Goal: Task Accomplishment & Management: Complete application form

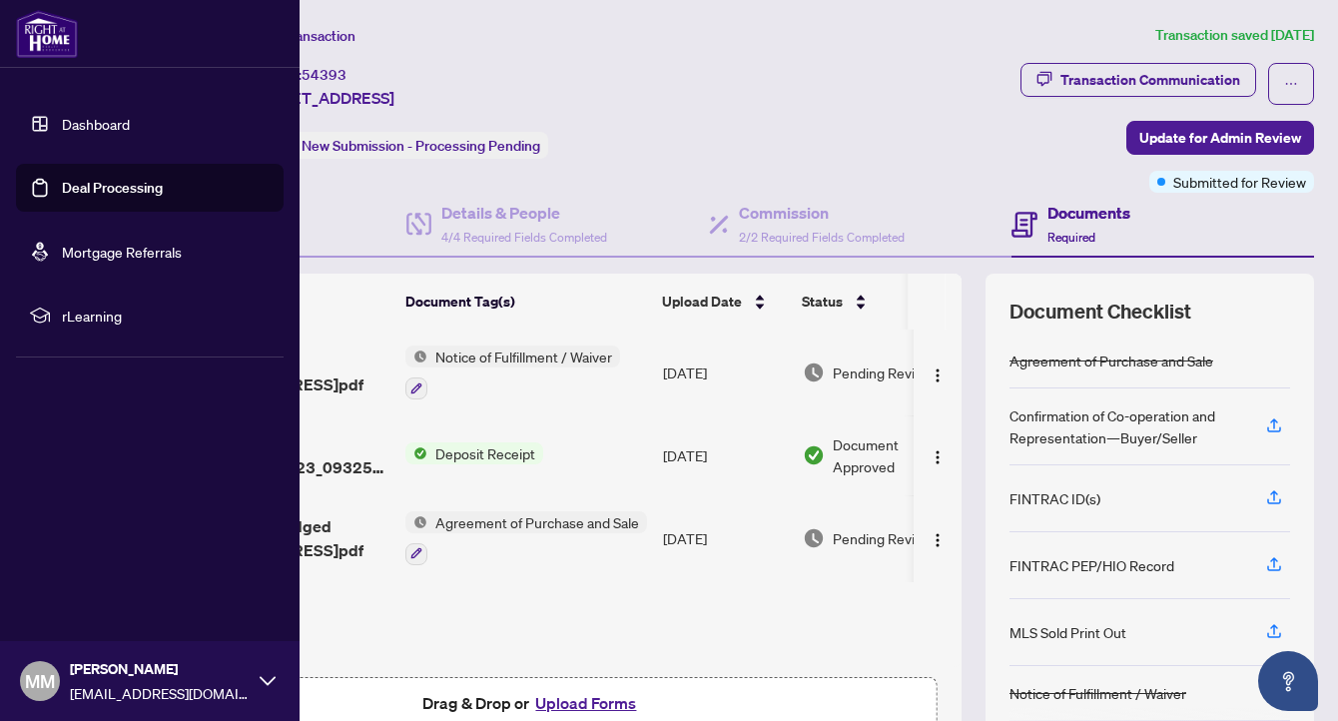
click at [62, 188] on link "Deal Processing" at bounding box center [112, 188] width 101 height 18
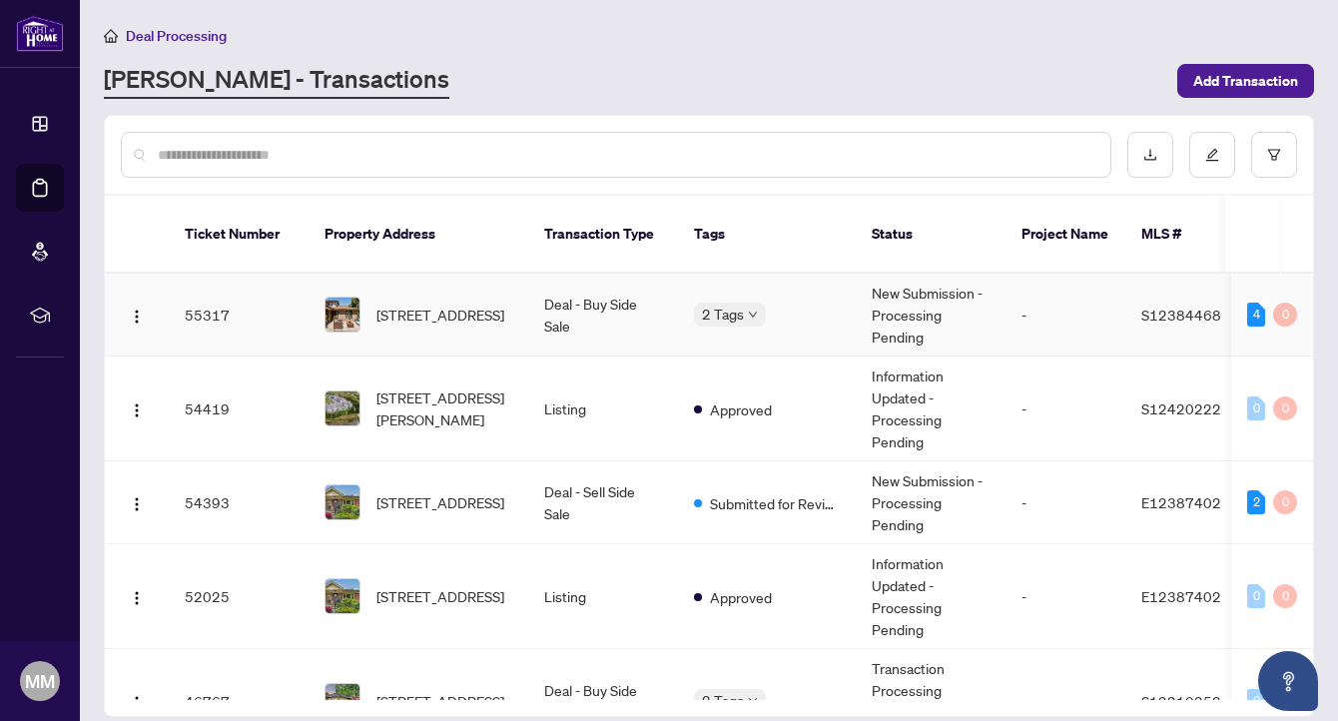
click at [341, 297] on img at bounding box center [342, 314] width 34 height 34
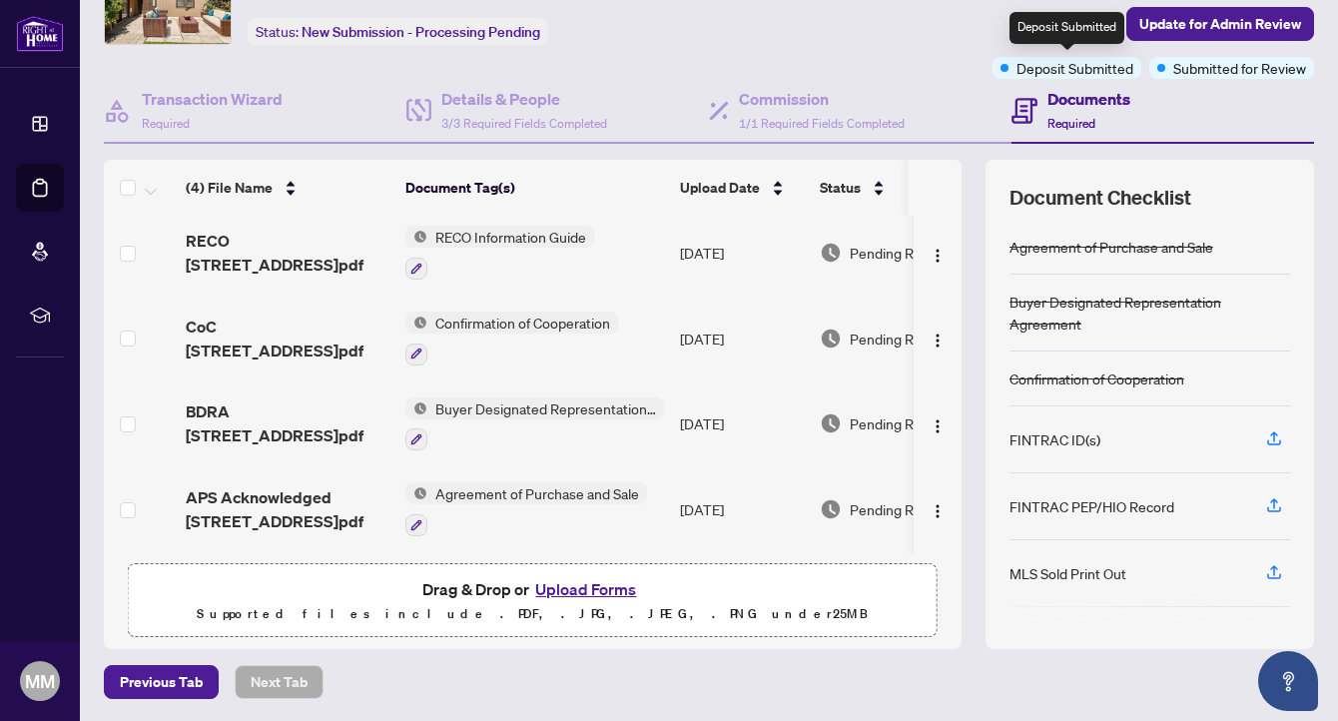
click at [1037, 68] on span "Deposit Submitted" at bounding box center [1074, 68] width 117 height 22
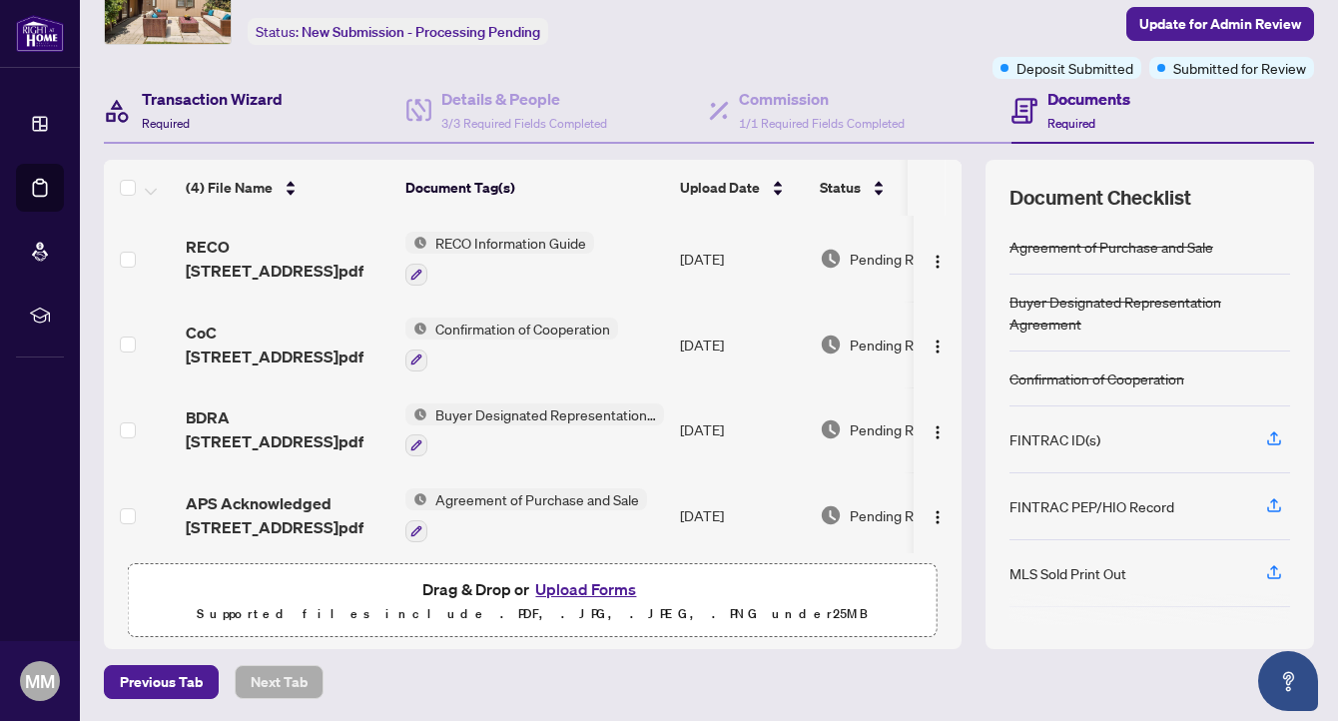
click at [228, 111] on div "Transaction Wizard Required" at bounding box center [212, 110] width 141 height 47
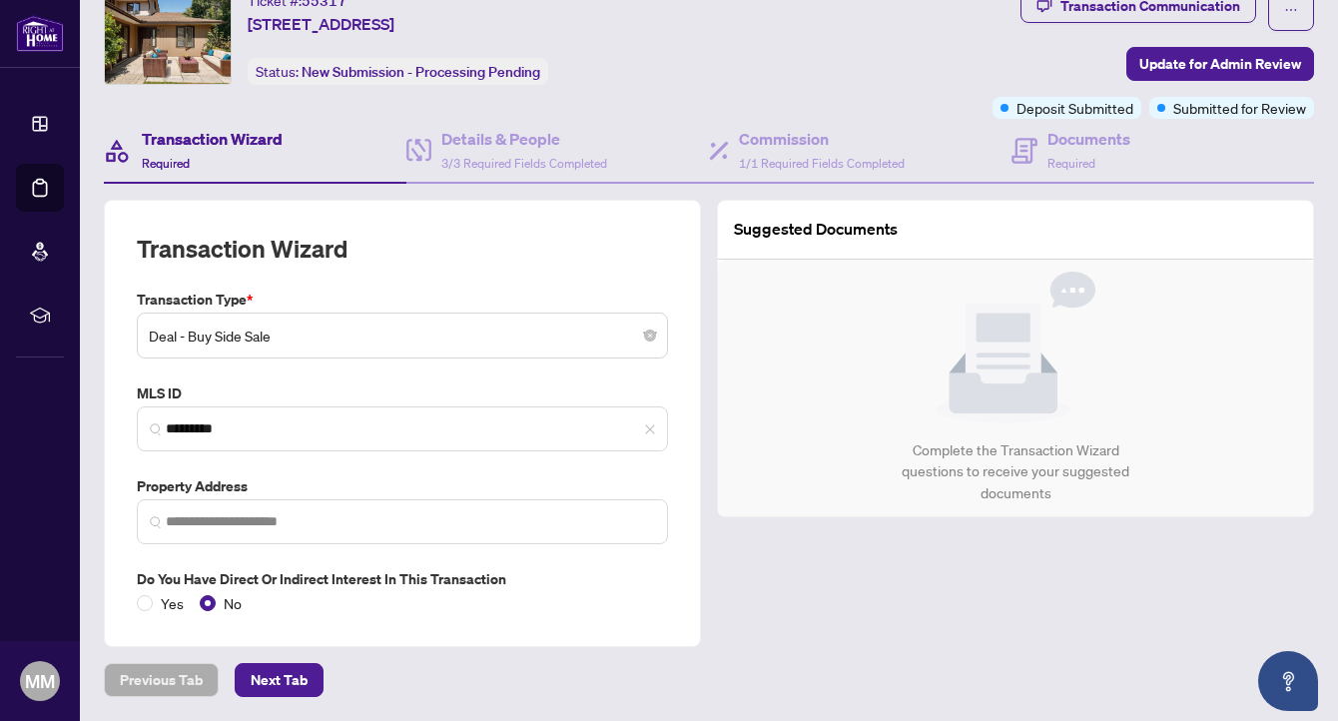
type input "**********"
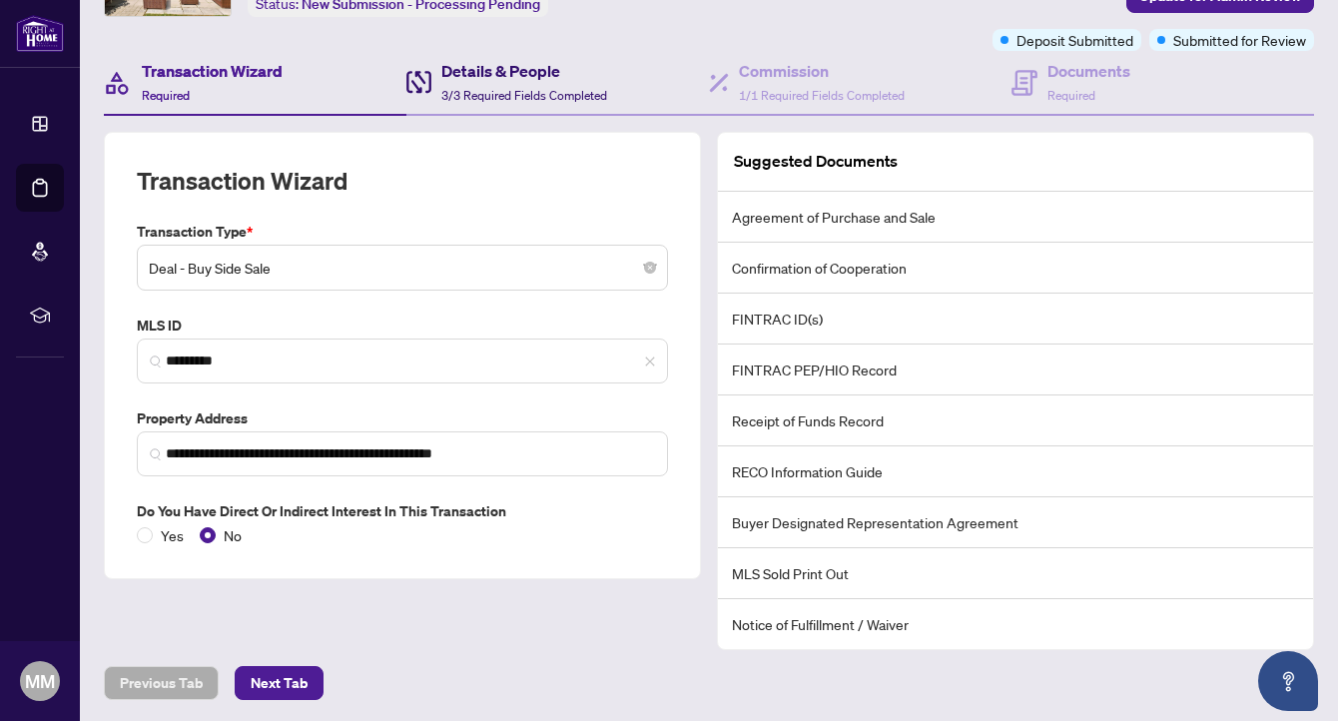
click at [503, 79] on h4 "Details & People" at bounding box center [524, 71] width 166 height 24
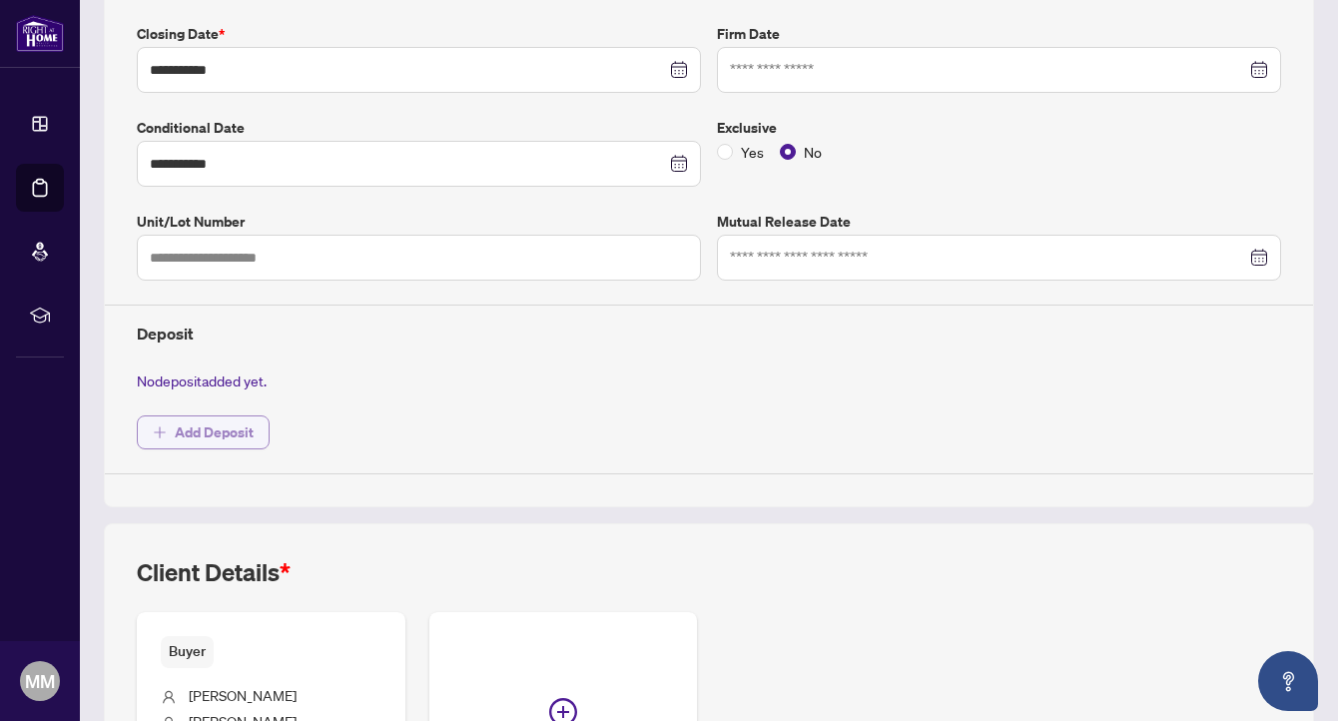
click at [218, 431] on span "Add Deposit" at bounding box center [214, 432] width 79 height 32
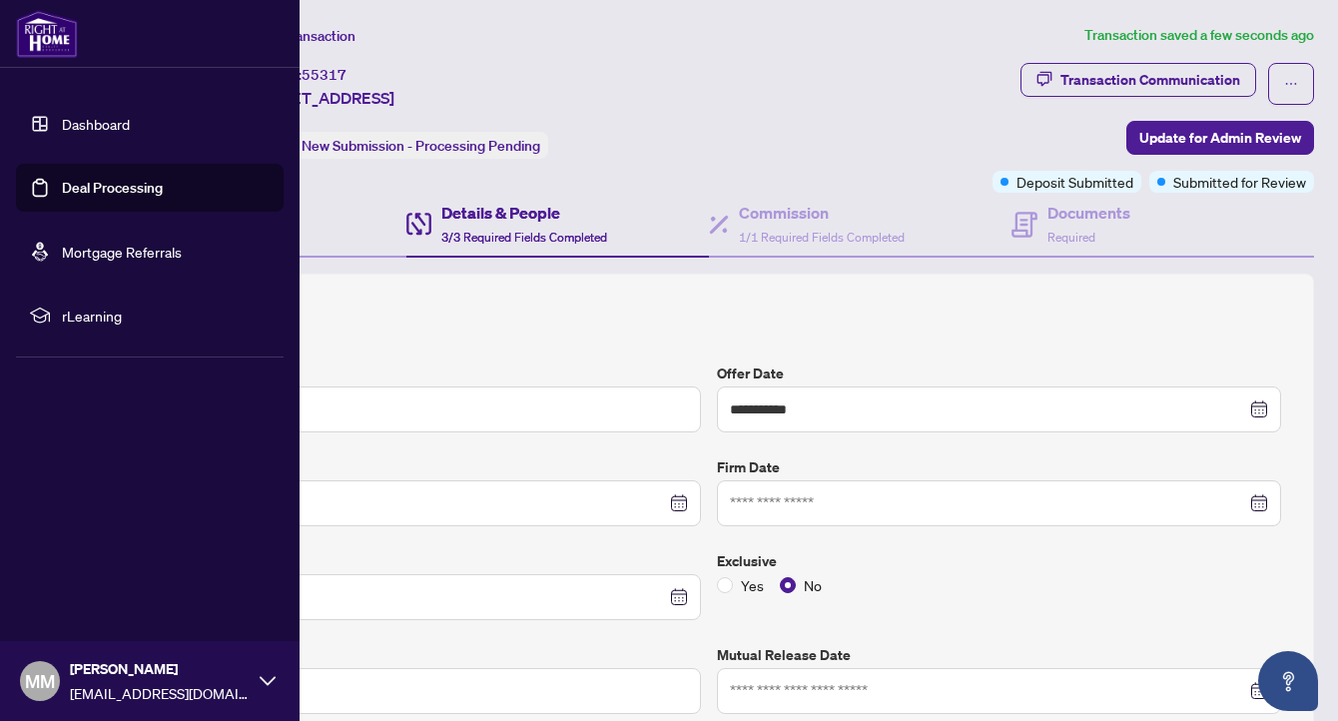
click at [62, 182] on link "Deal Processing" at bounding box center [112, 188] width 101 height 18
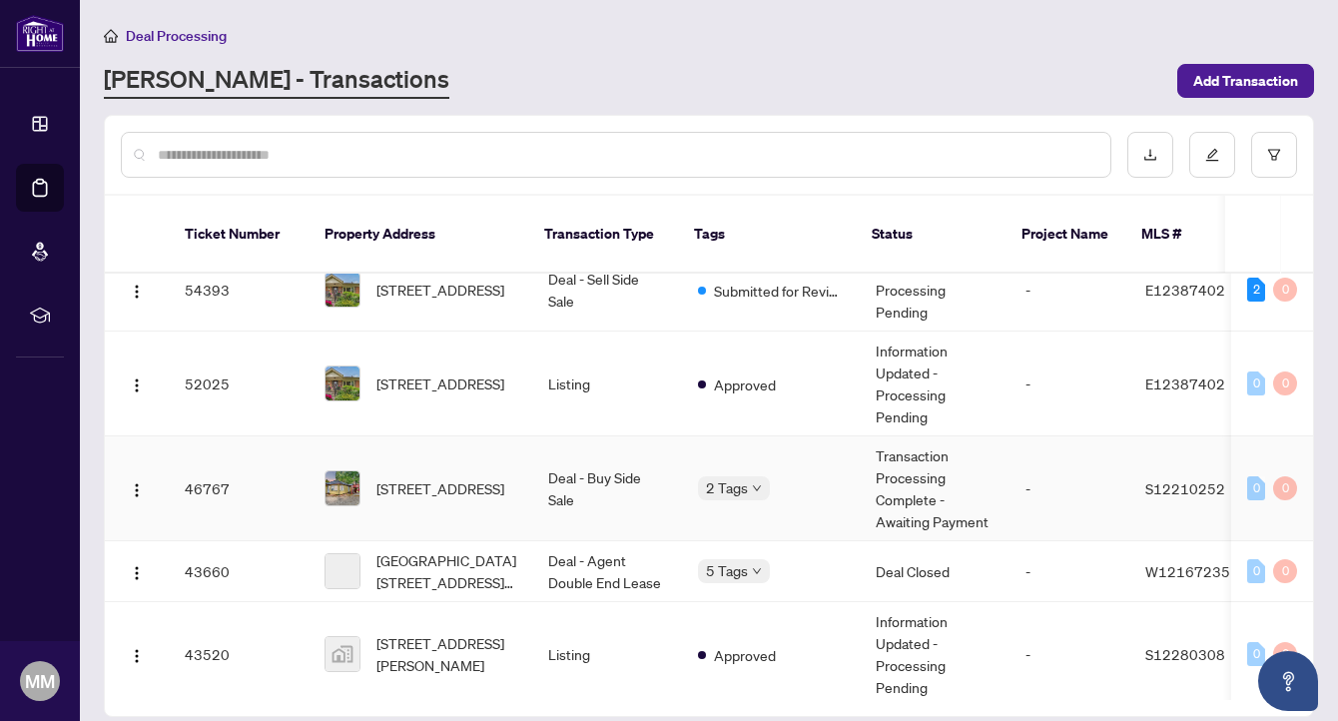
scroll to position [231, 0]
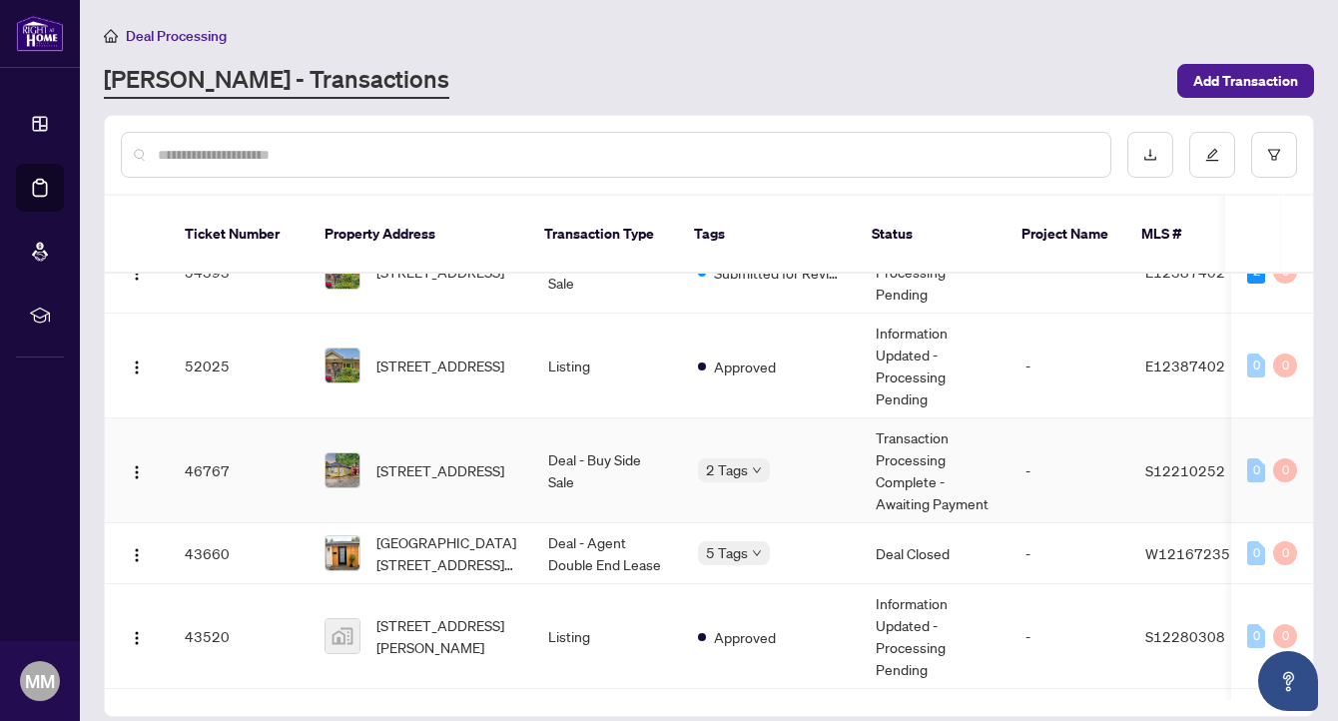
click at [345, 453] on img at bounding box center [342, 470] width 34 height 34
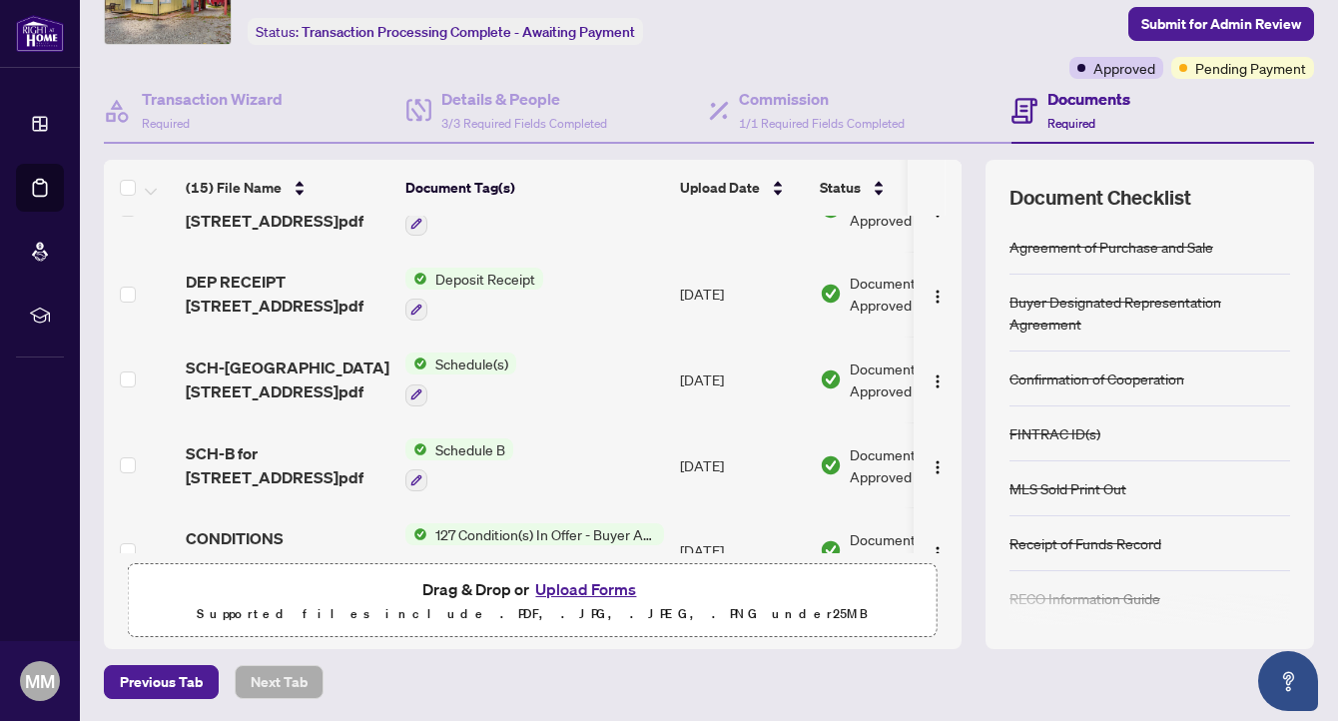
scroll to position [360, 0]
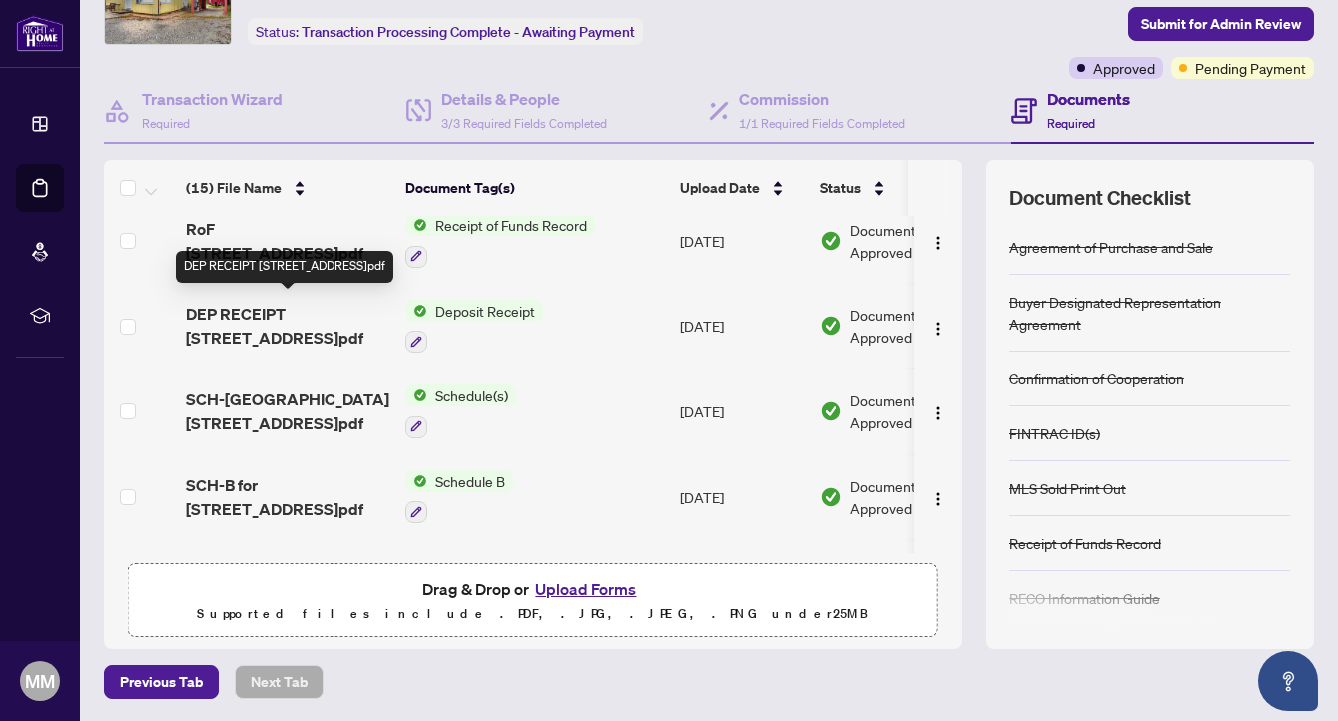
click at [292, 312] on span "DEP RECEIPT 678 River Road West.pdf" at bounding box center [288, 325] width 204 height 48
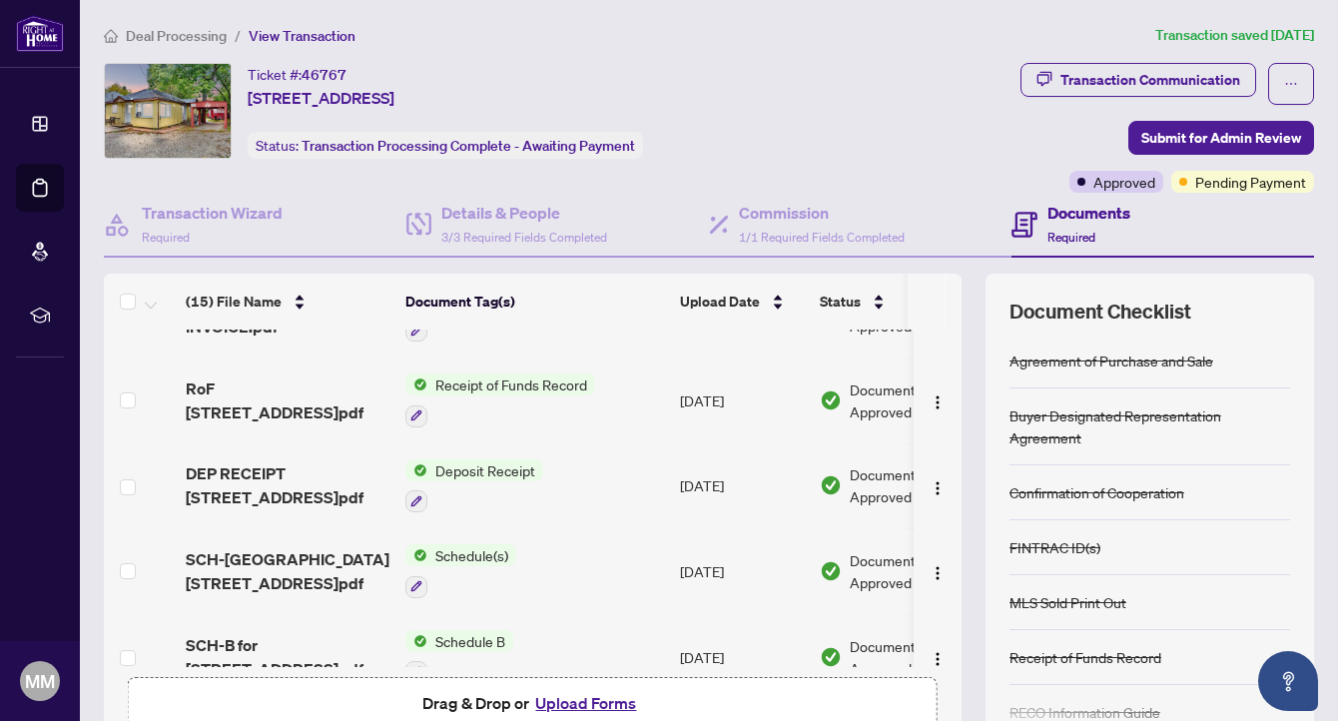
scroll to position [309, 0]
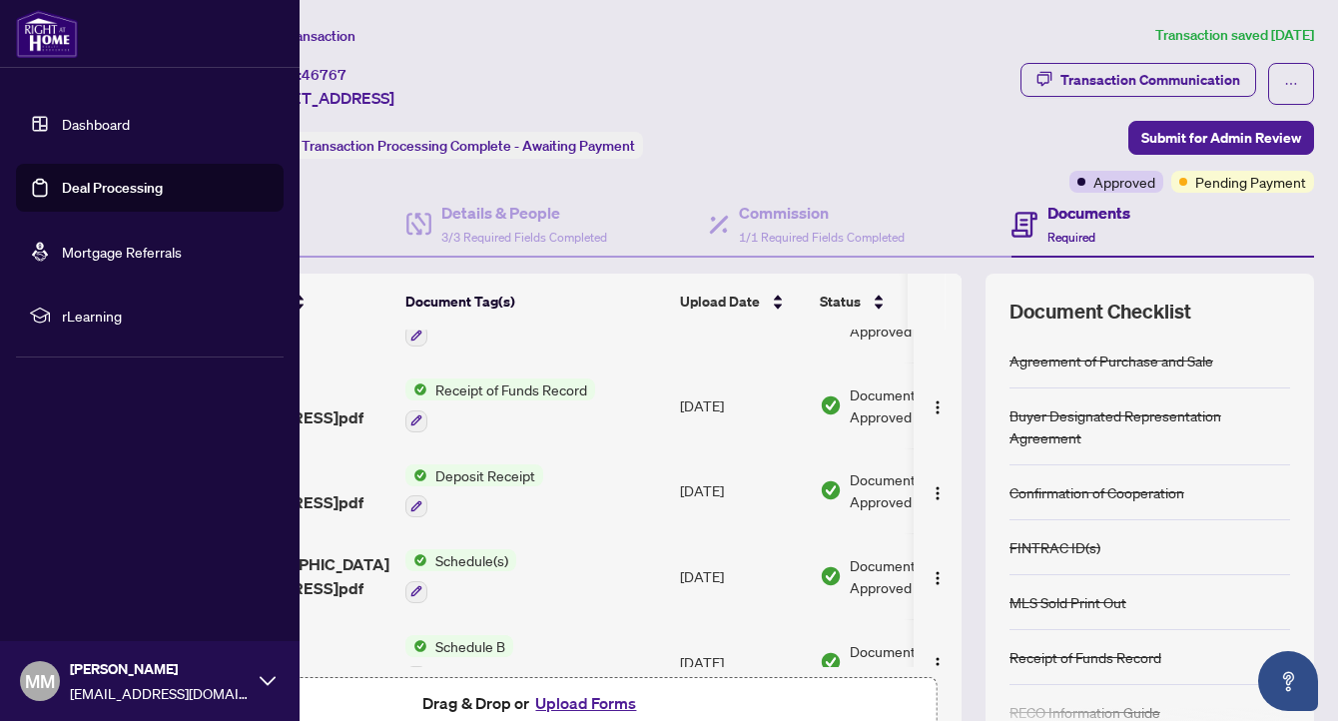
click at [62, 187] on link "Deal Processing" at bounding box center [112, 188] width 101 height 18
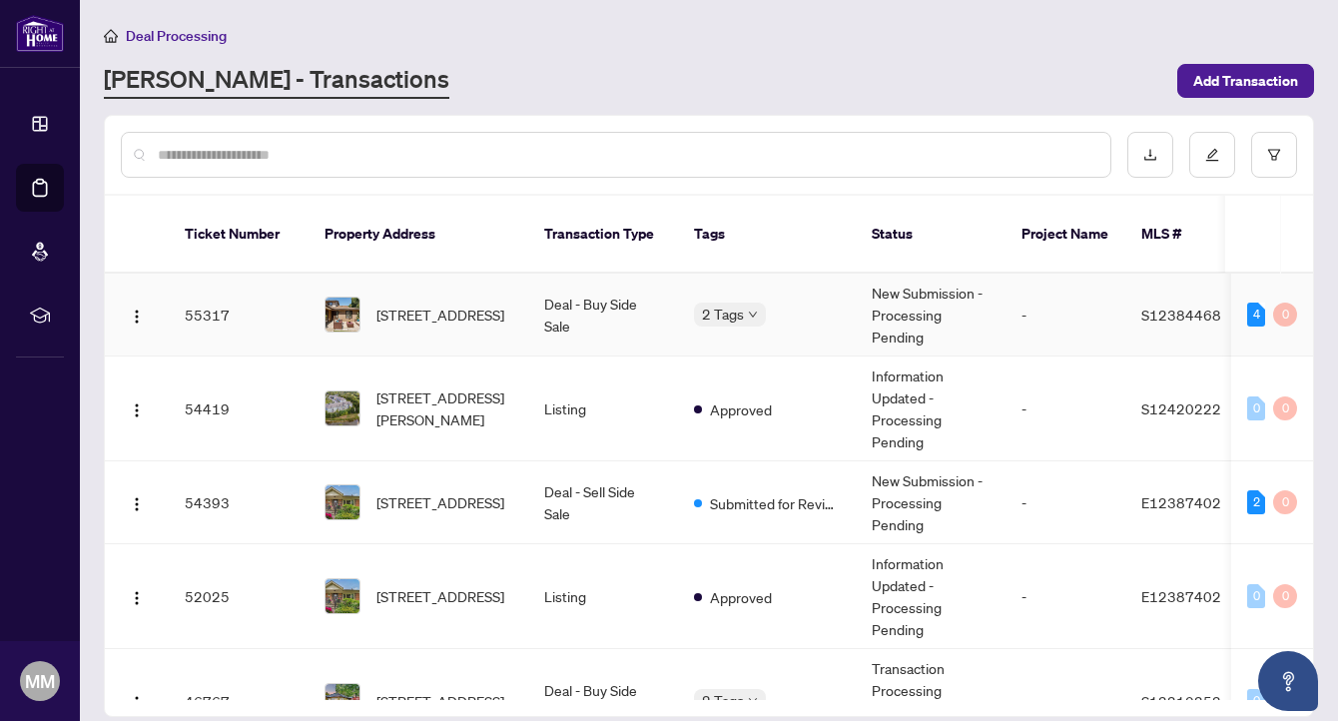
click at [347, 297] on img at bounding box center [342, 314] width 34 height 34
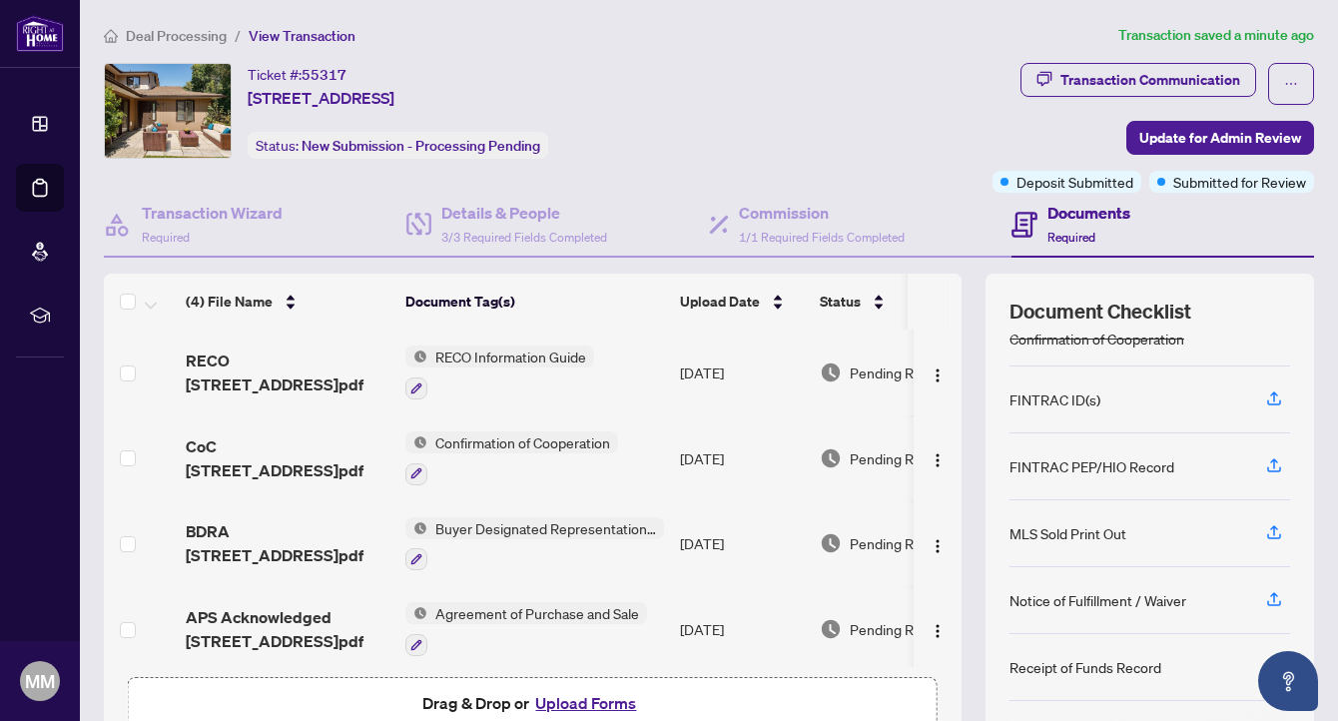
scroll to position [155, 0]
click at [565, 702] on button "Upload Forms" at bounding box center [585, 703] width 113 height 26
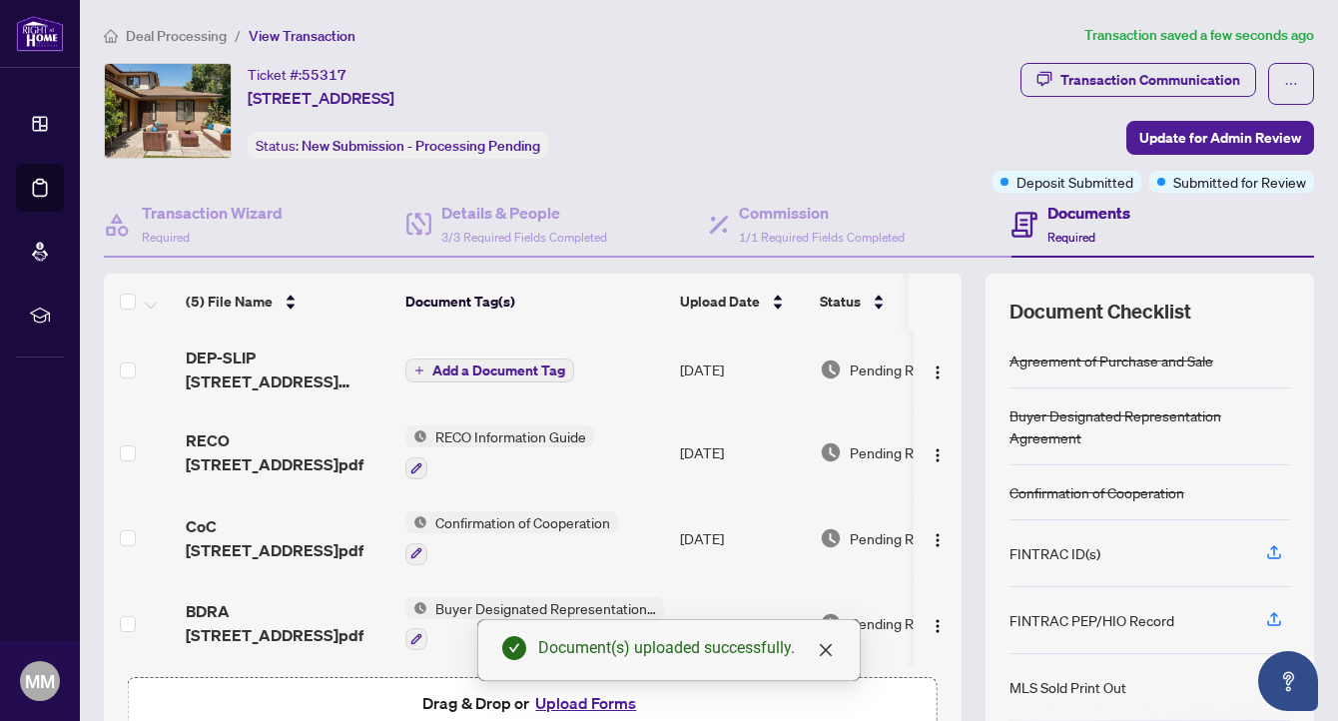
click at [483, 358] on button "Add a Document Tag" at bounding box center [489, 370] width 169 height 24
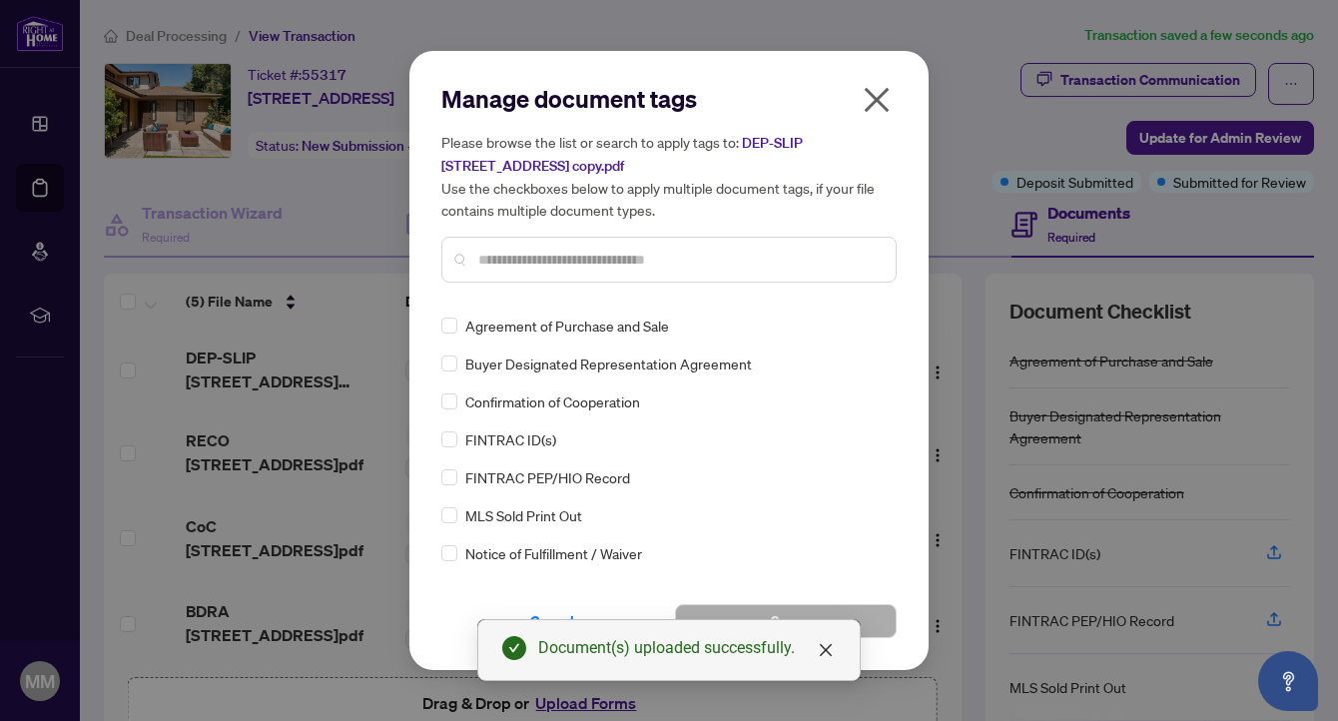
click at [522, 252] on input "text" at bounding box center [678, 260] width 401 height 22
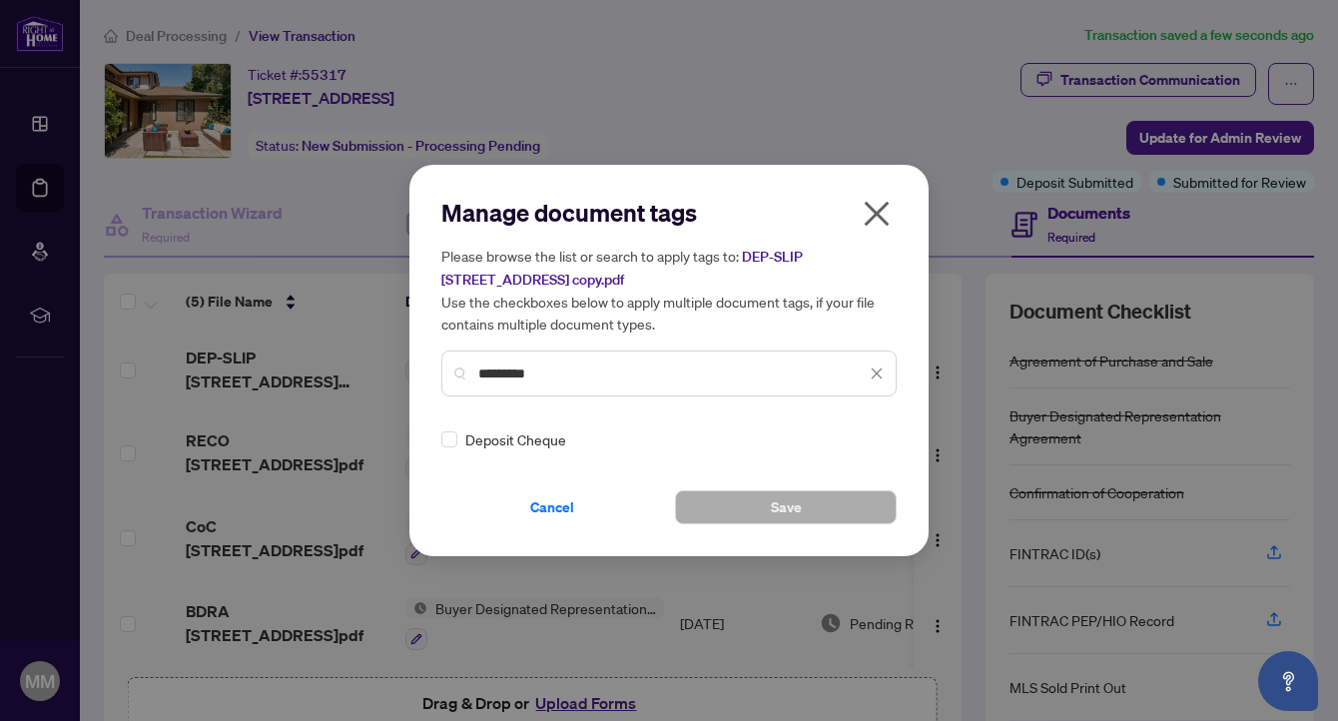
type input "*********"
click at [439, 448] on div "Manage document tags Please browse the list or search to apply tags to: DEP-SLI…" at bounding box center [668, 360] width 519 height 391
click at [441, 446] on label at bounding box center [449, 439] width 16 height 22
click at [731, 503] on button "Save" at bounding box center [786, 507] width 222 height 34
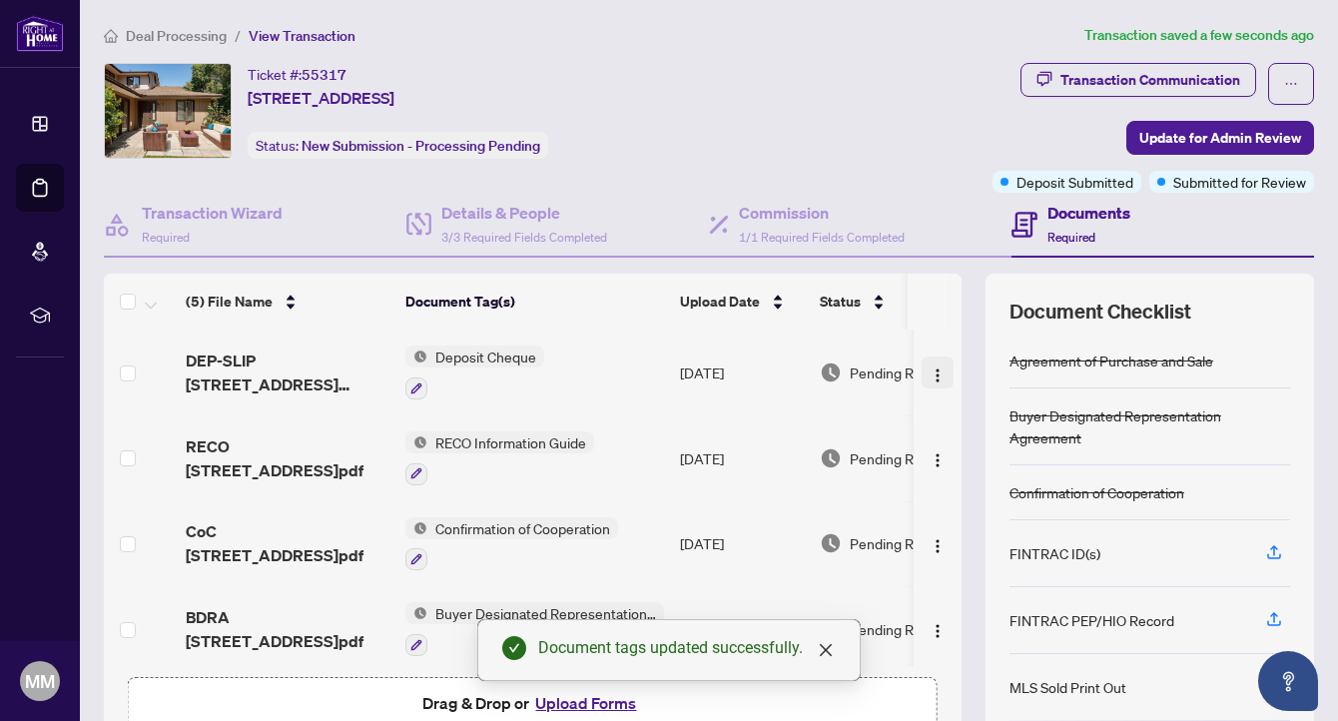
click at [929, 374] on img "button" at bounding box center [937, 375] width 16 height 16
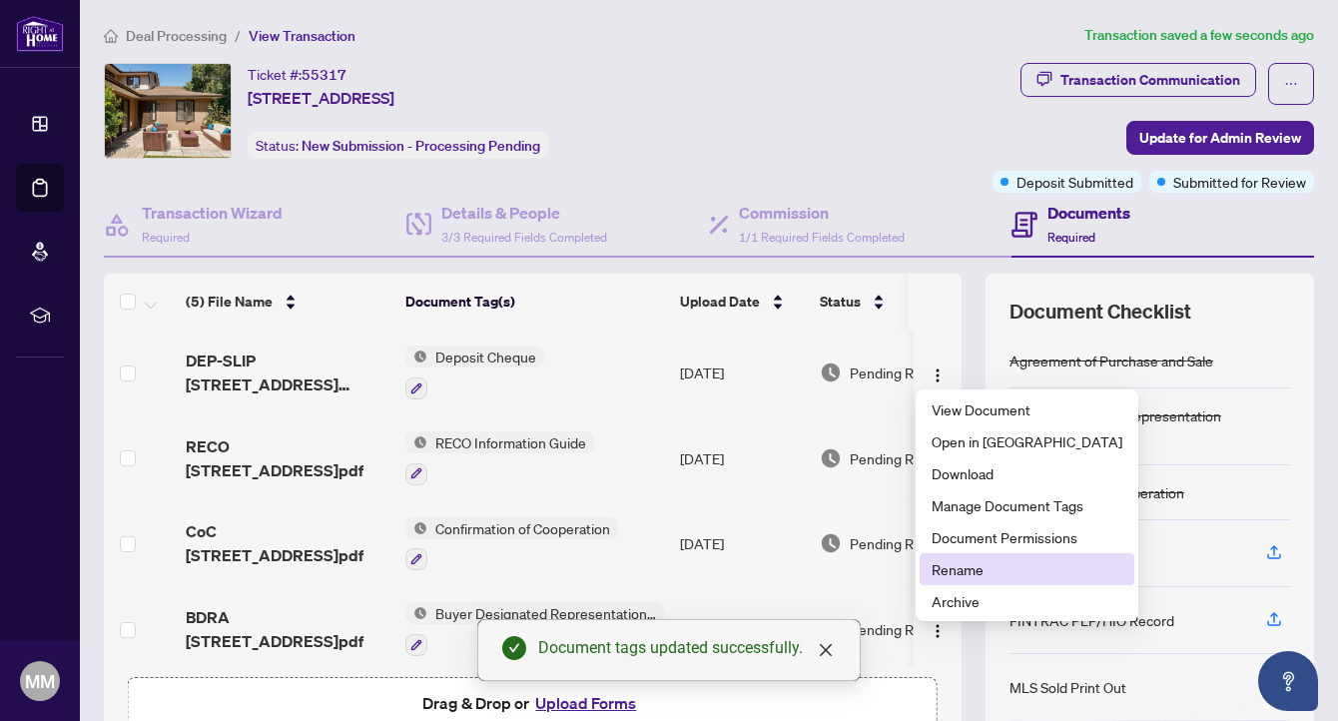
click at [944, 567] on span "Rename" at bounding box center [1026, 569] width 191 height 22
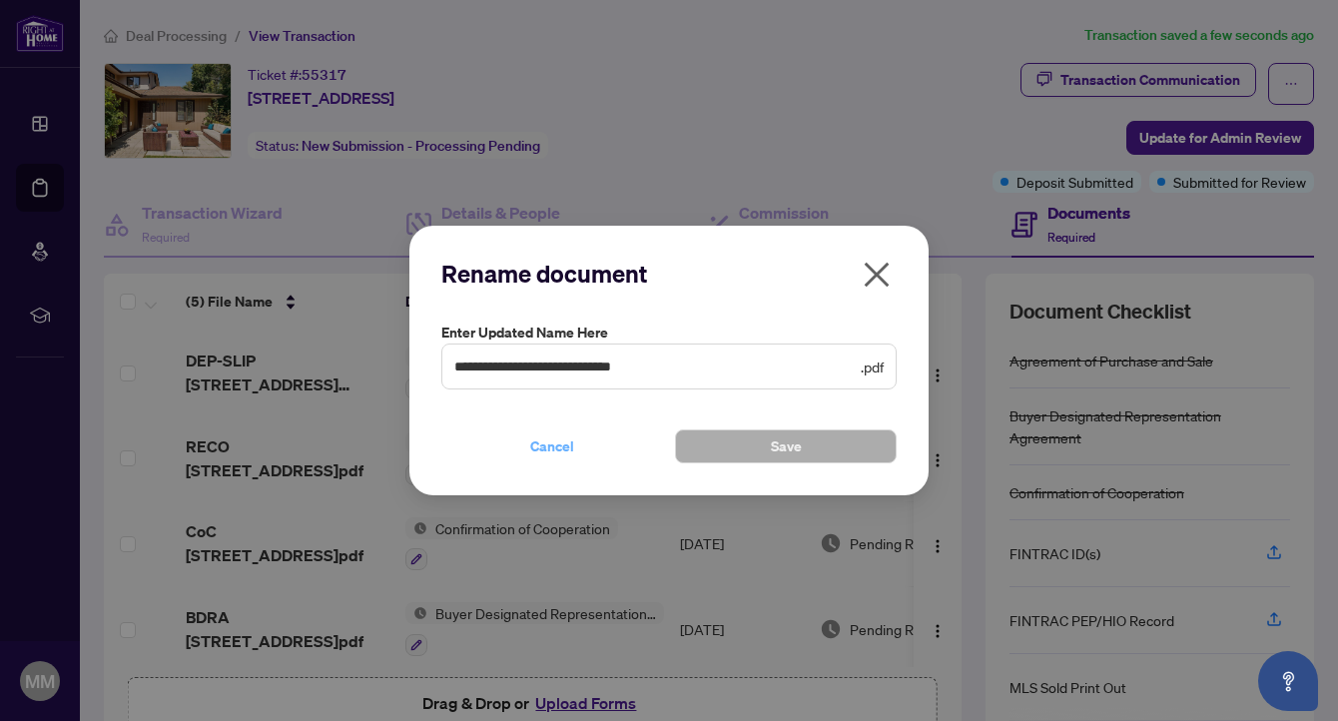
click at [549, 437] on span "Cancel" at bounding box center [552, 446] width 44 height 32
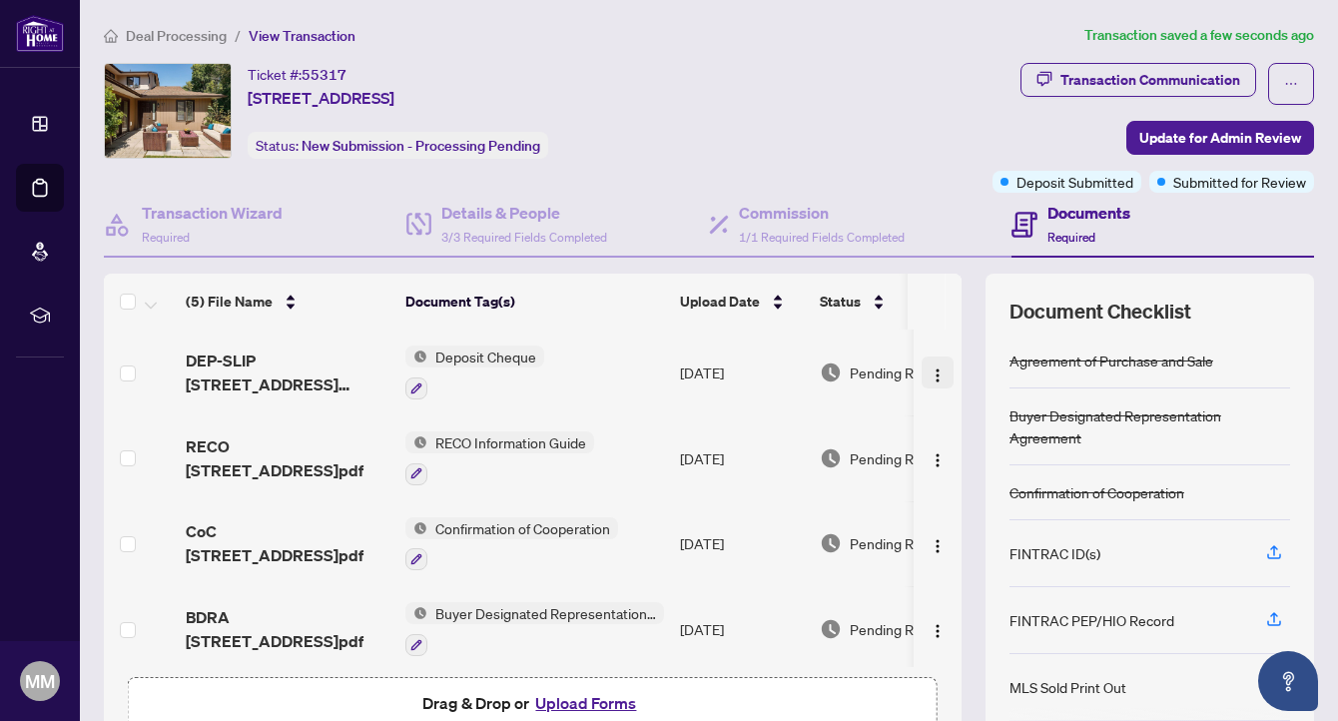
click at [931, 367] on img "button" at bounding box center [937, 375] width 16 height 16
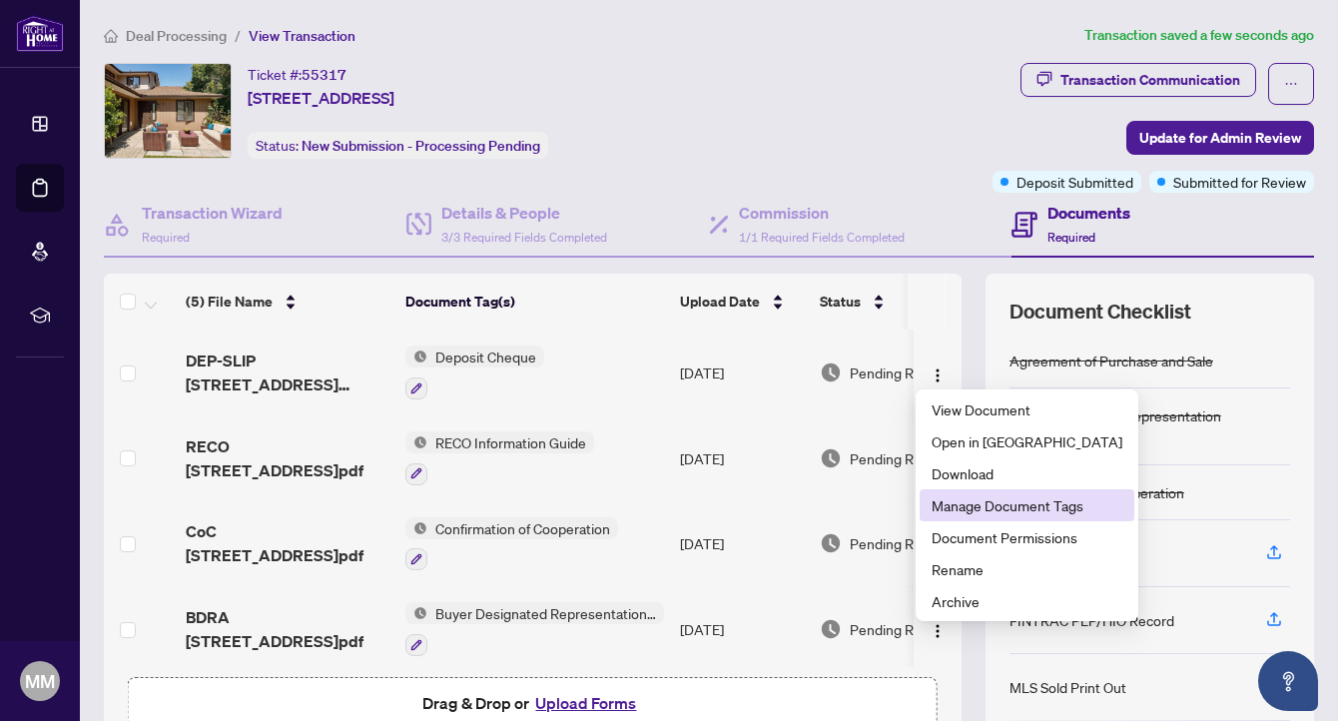
click at [943, 505] on span "Manage Document Tags" at bounding box center [1026, 505] width 191 height 22
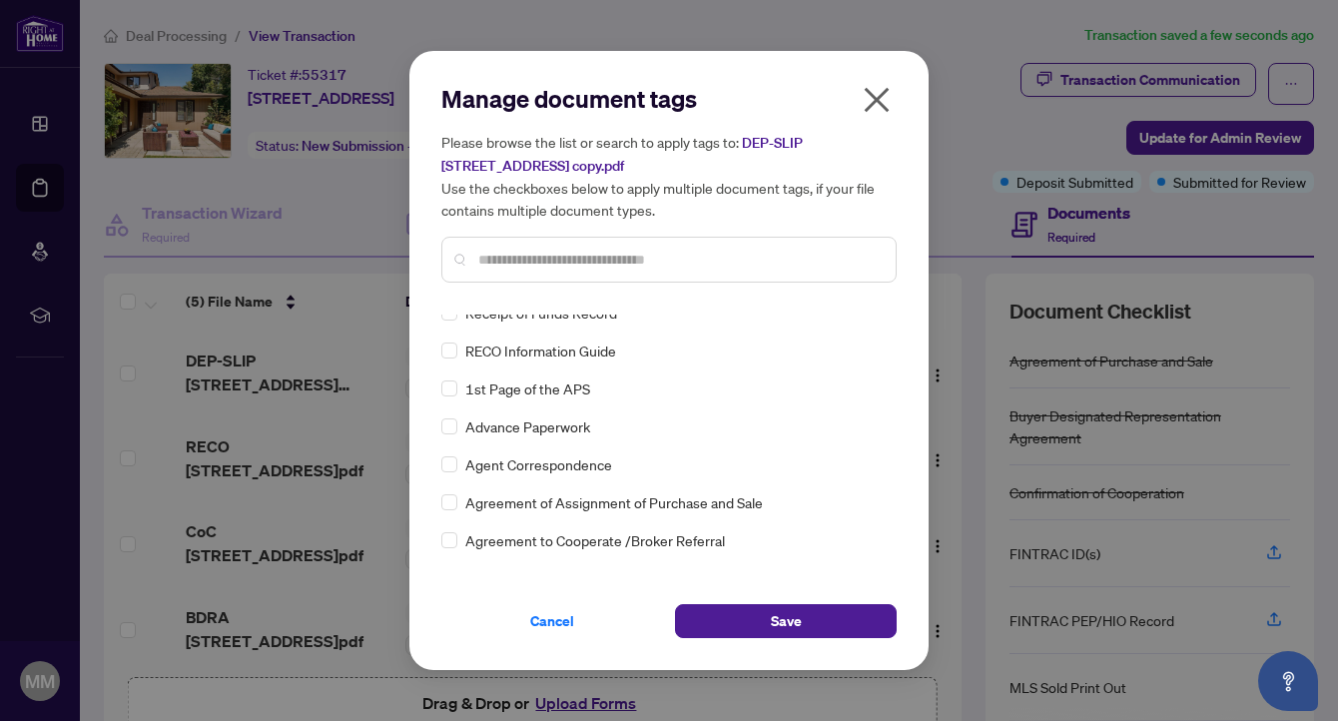
scroll to position [322, 0]
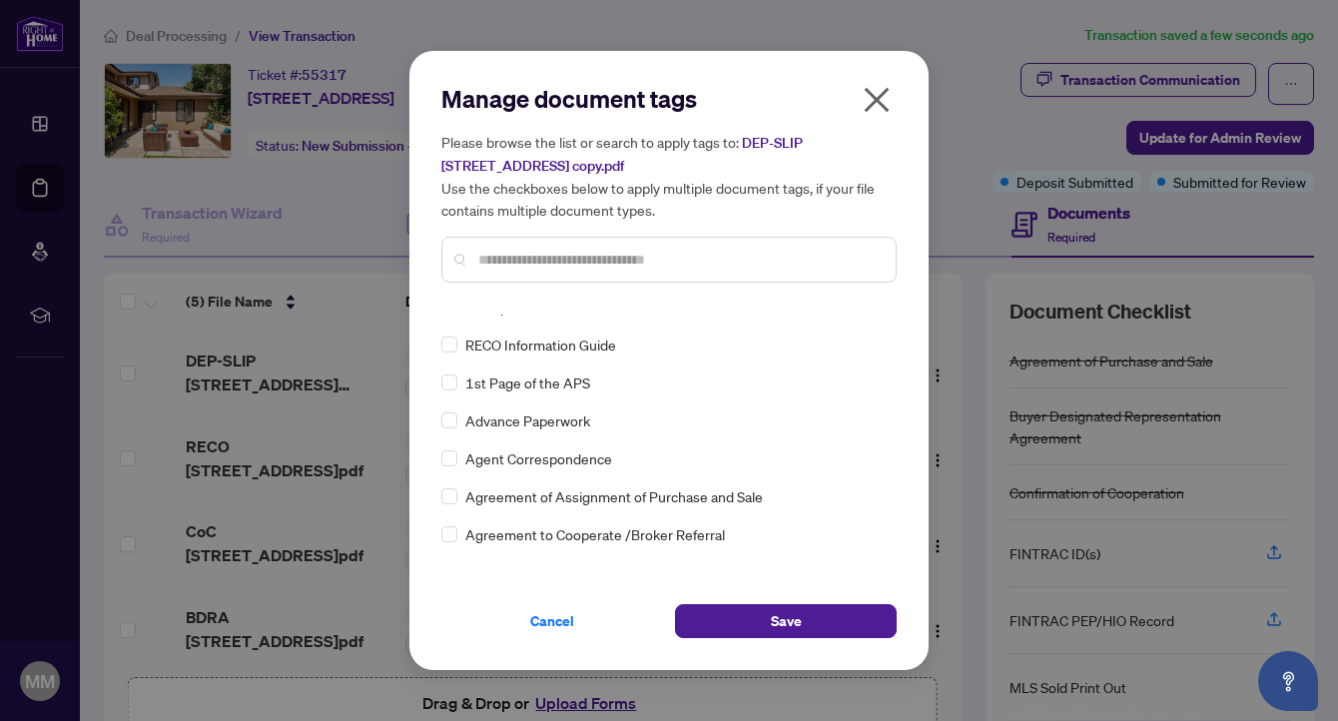
click at [517, 262] on input "text" at bounding box center [678, 260] width 401 height 22
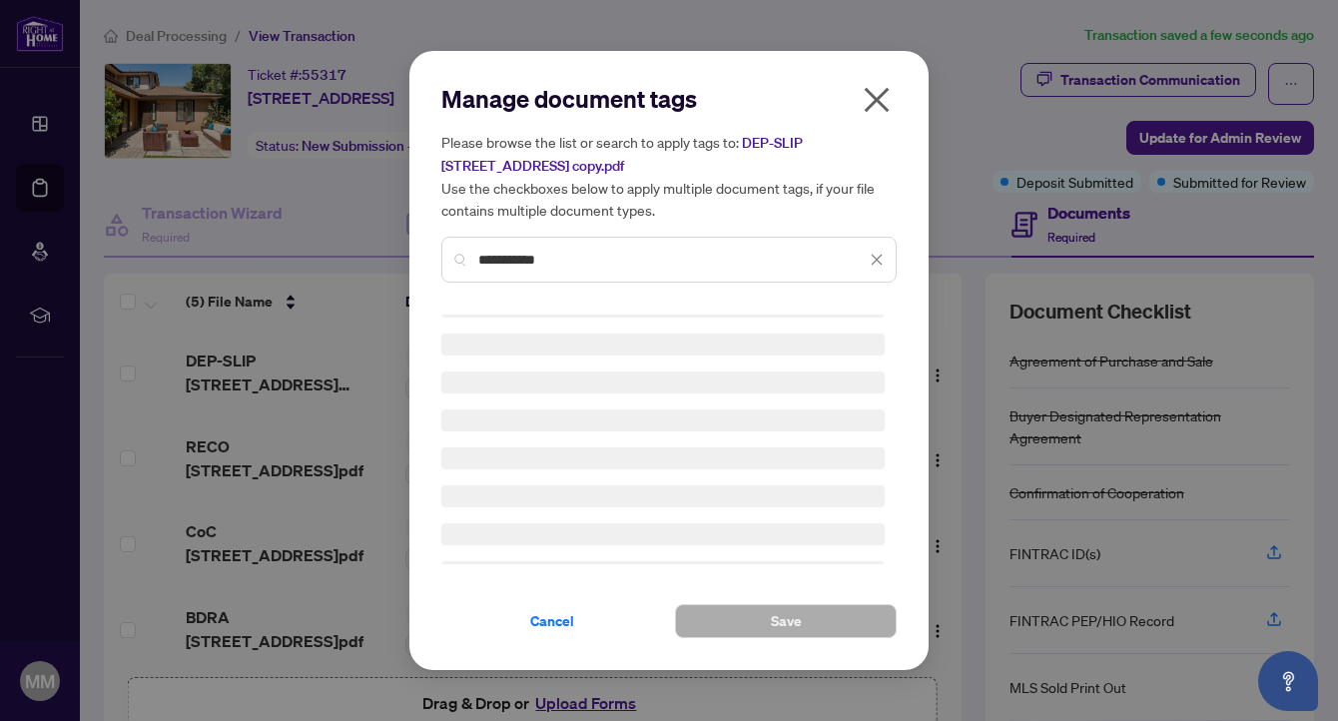
scroll to position [0, 0]
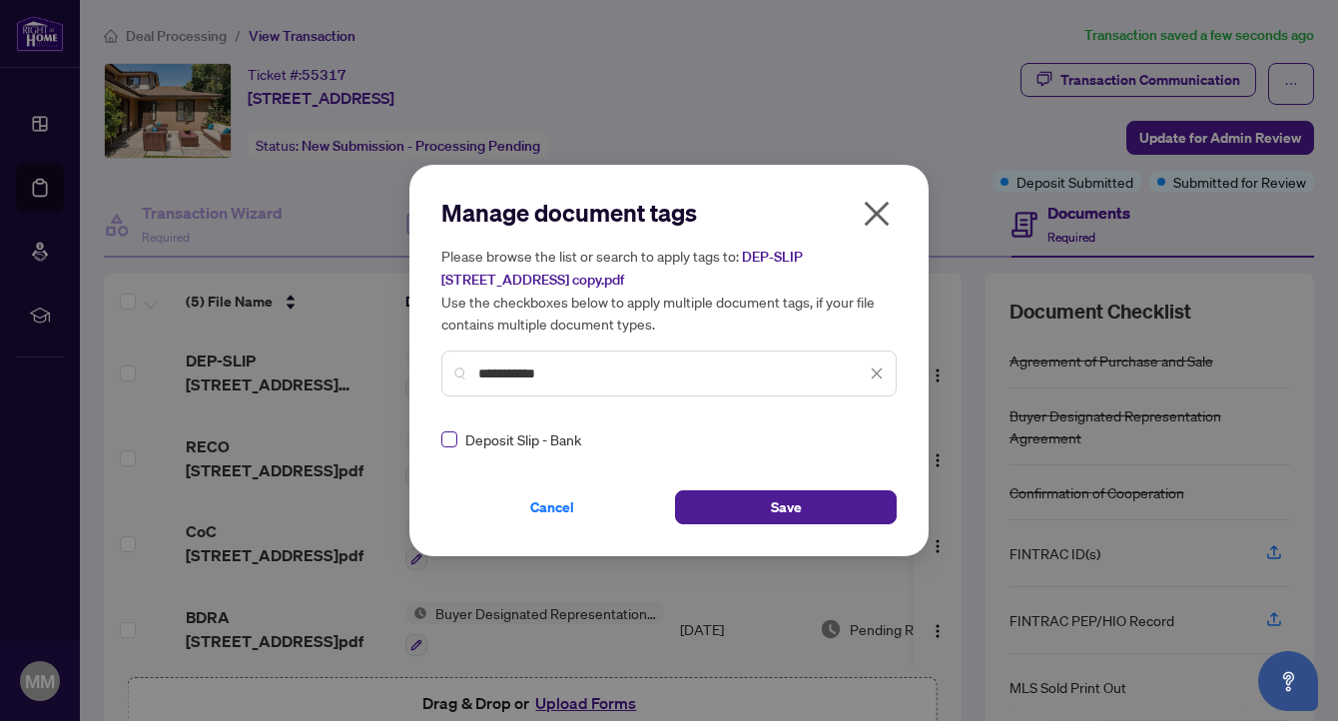
type input "**********"
click at [771, 506] on span "Save" at bounding box center [786, 507] width 31 height 32
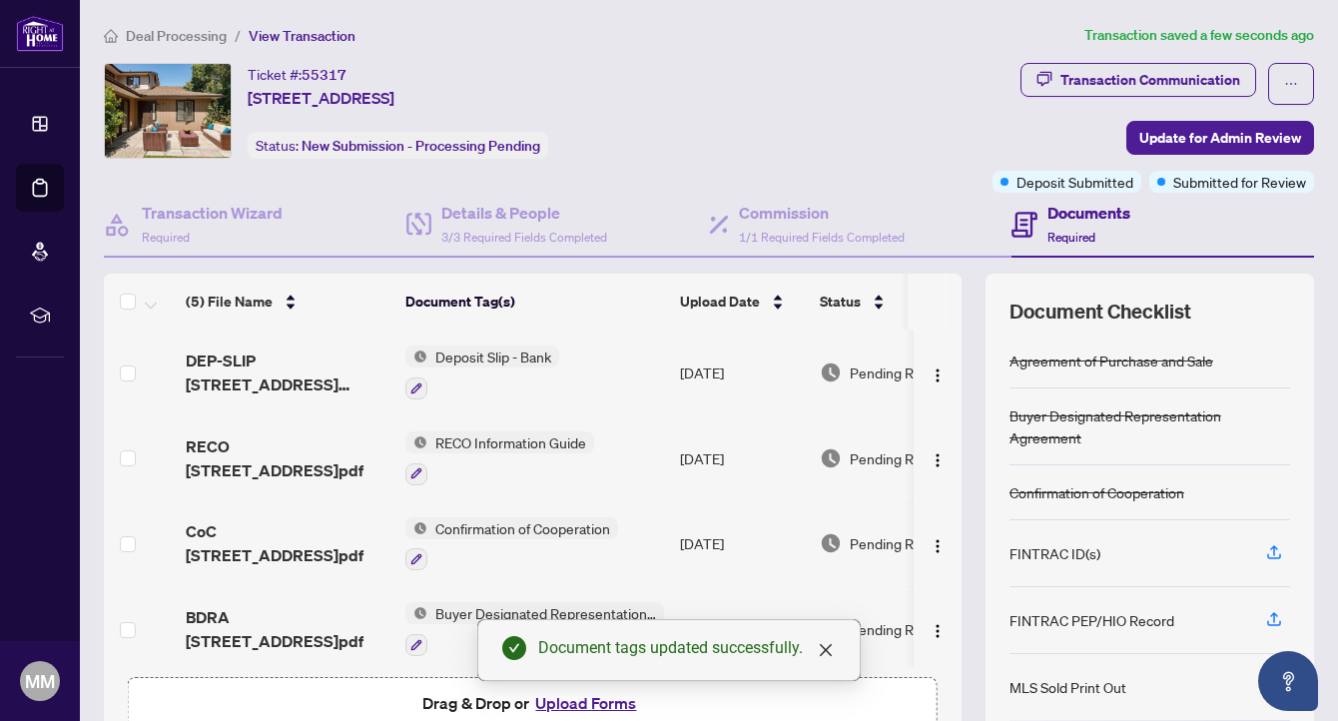
click at [568, 707] on button "Upload Forms" at bounding box center [585, 703] width 113 height 26
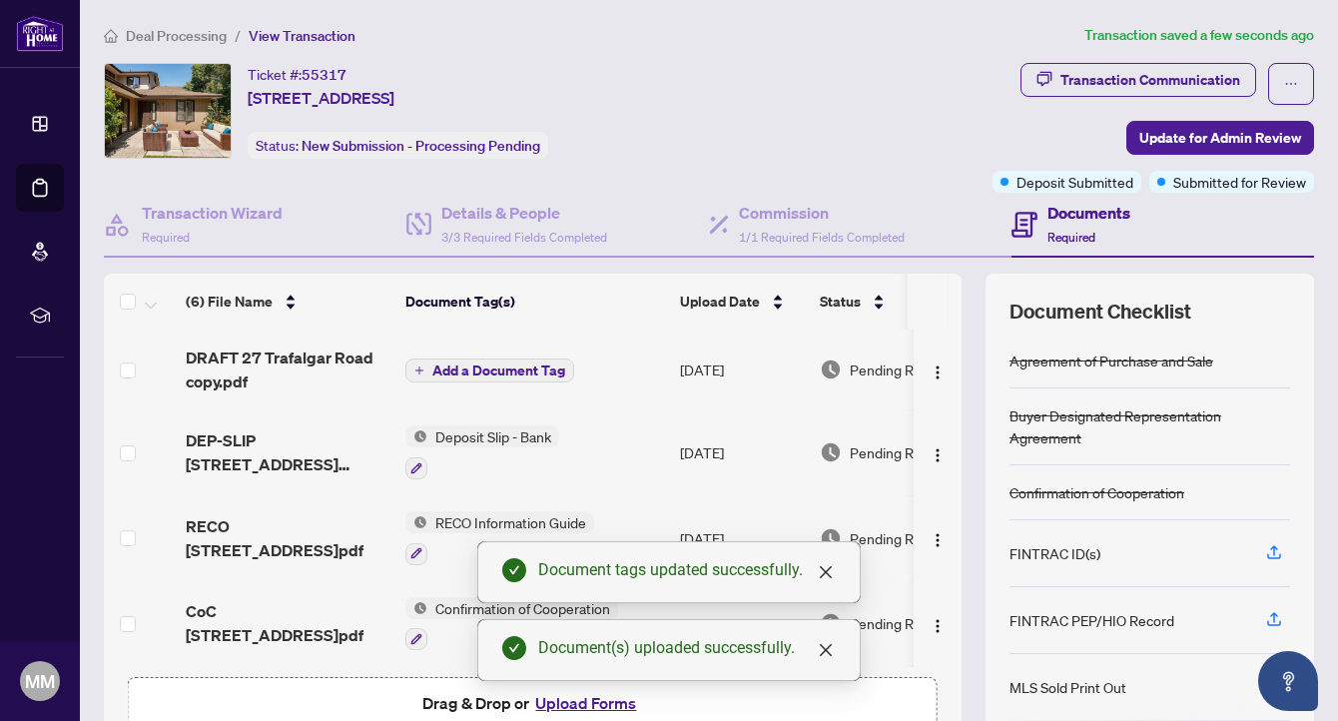
click at [469, 363] on span "Add a Document Tag" at bounding box center [498, 370] width 133 height 14
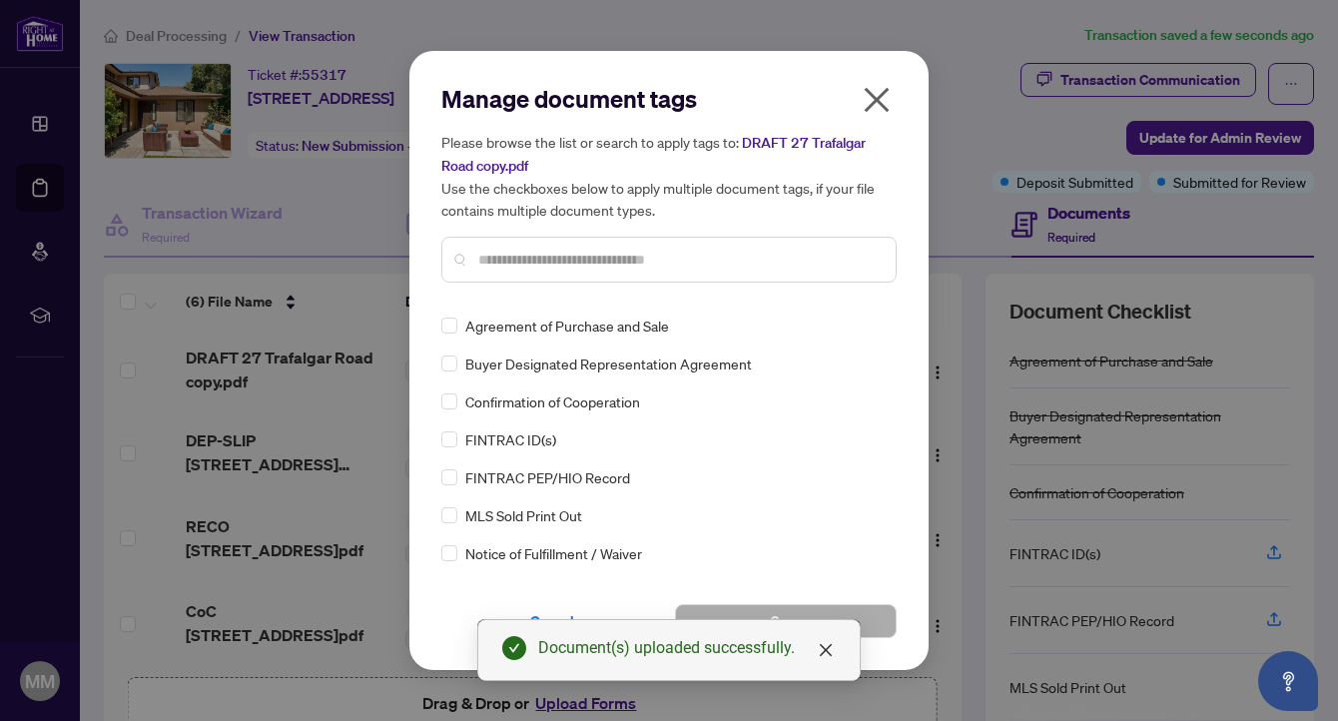
click at [514, 262] on input "text" at bounding box center [678, 260] width 401 height 22
type input "*"
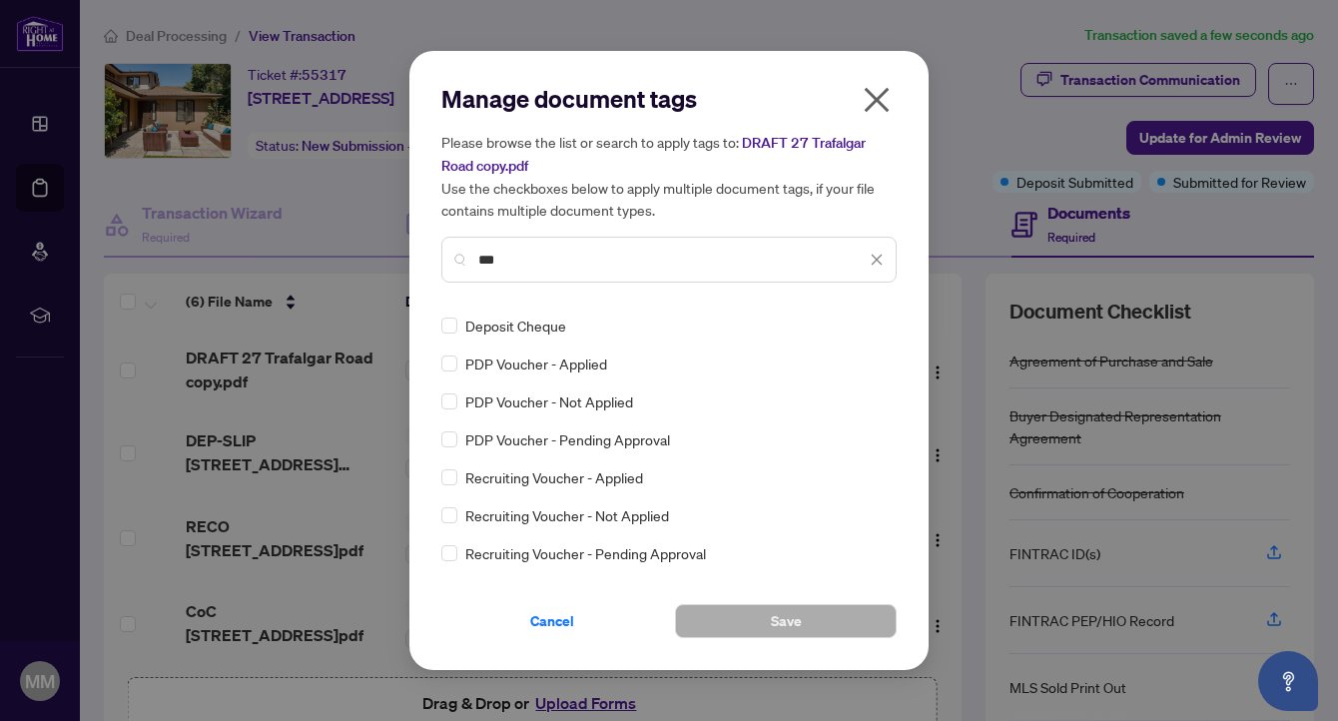
type input "***"
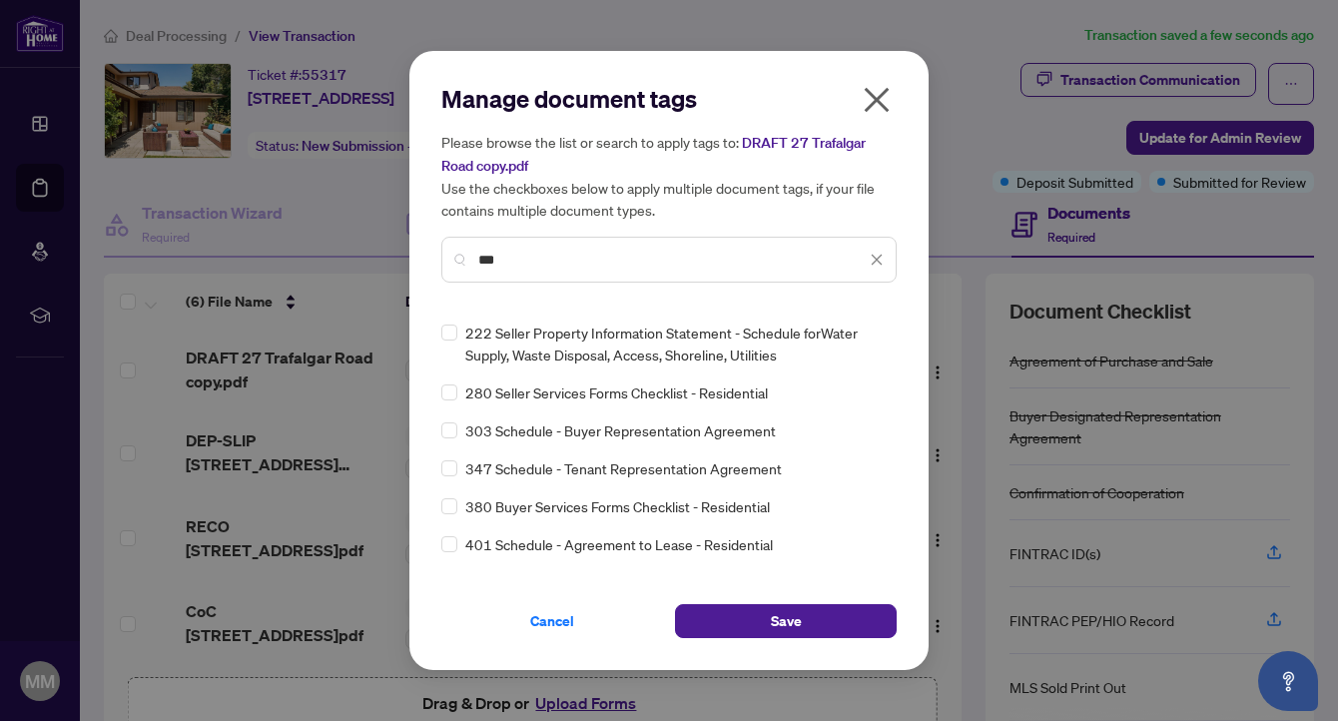
scroll to position [663, 0]
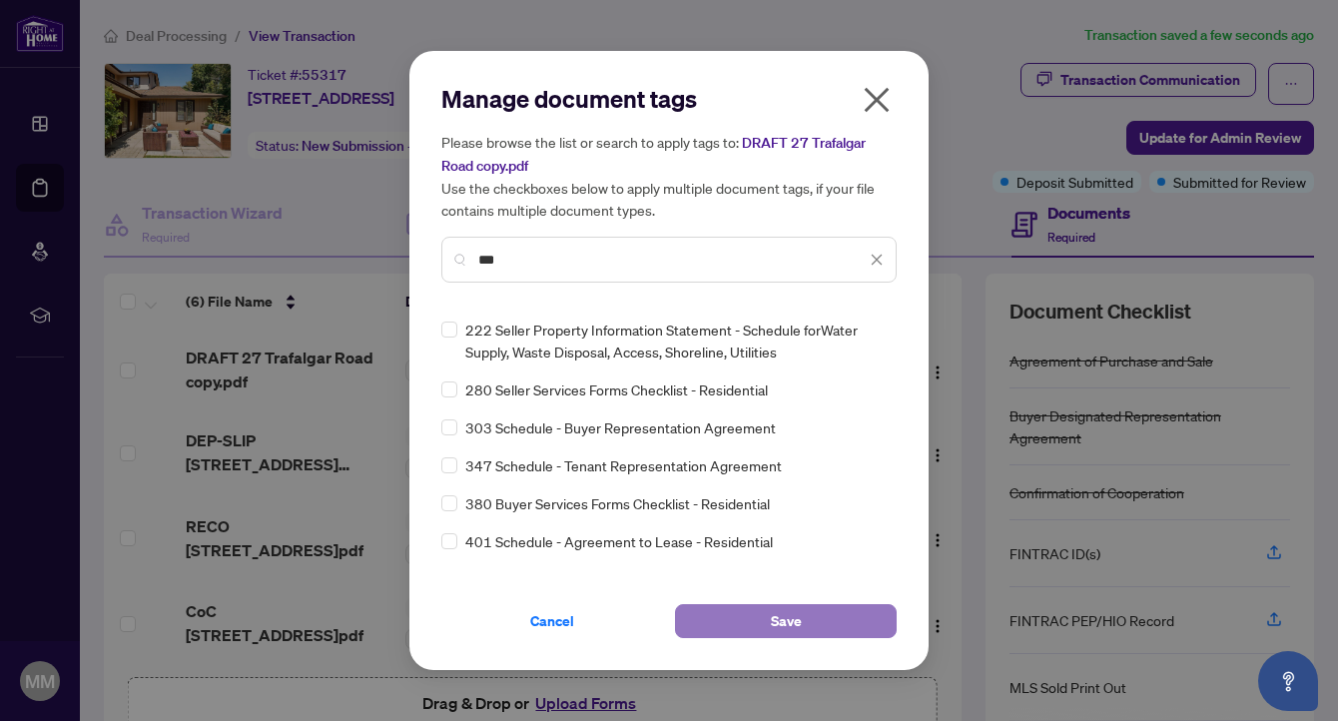
click at [750, 626] on button "Save" at bounding box center [786, 621] width 222 height 34
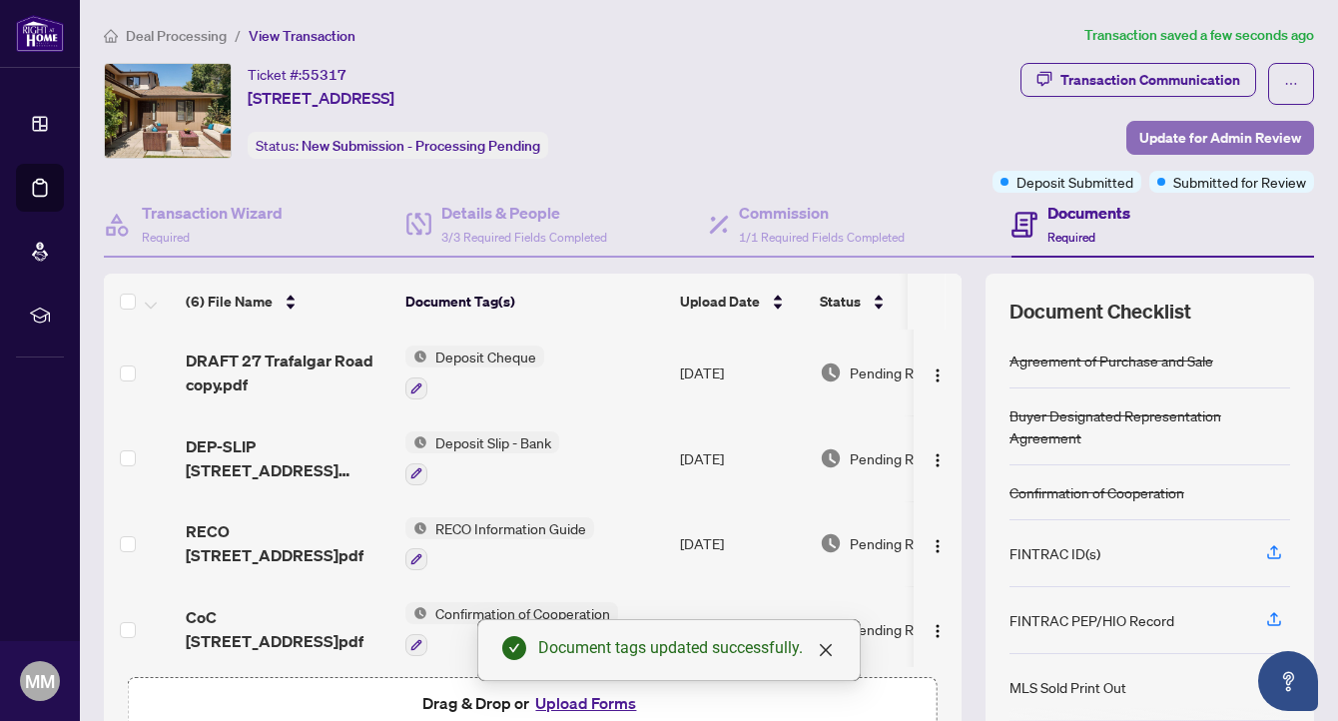
click at [1221, 138] on span "Update for Admin Review" at bounding box center [1220, 138] width 162 height 32
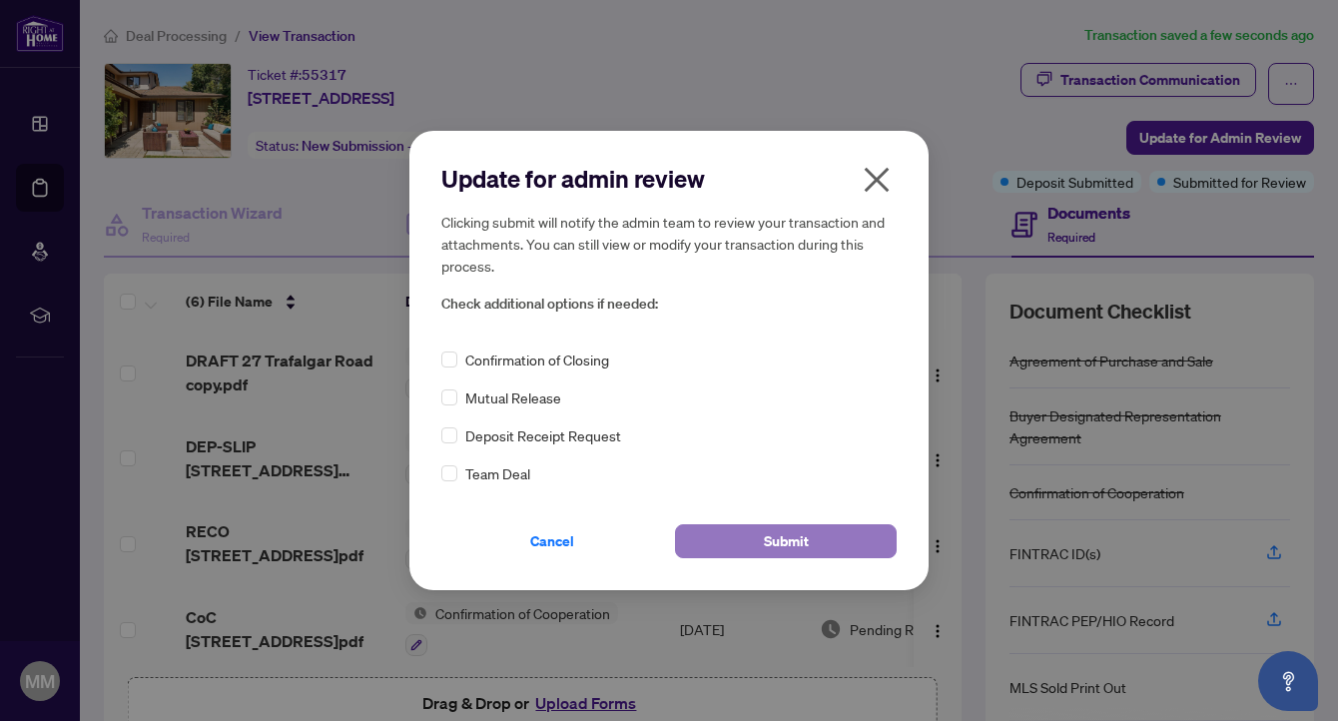
click at [747, 547] on button "Submit" at bounding box center [786, 541] width 222 height 34
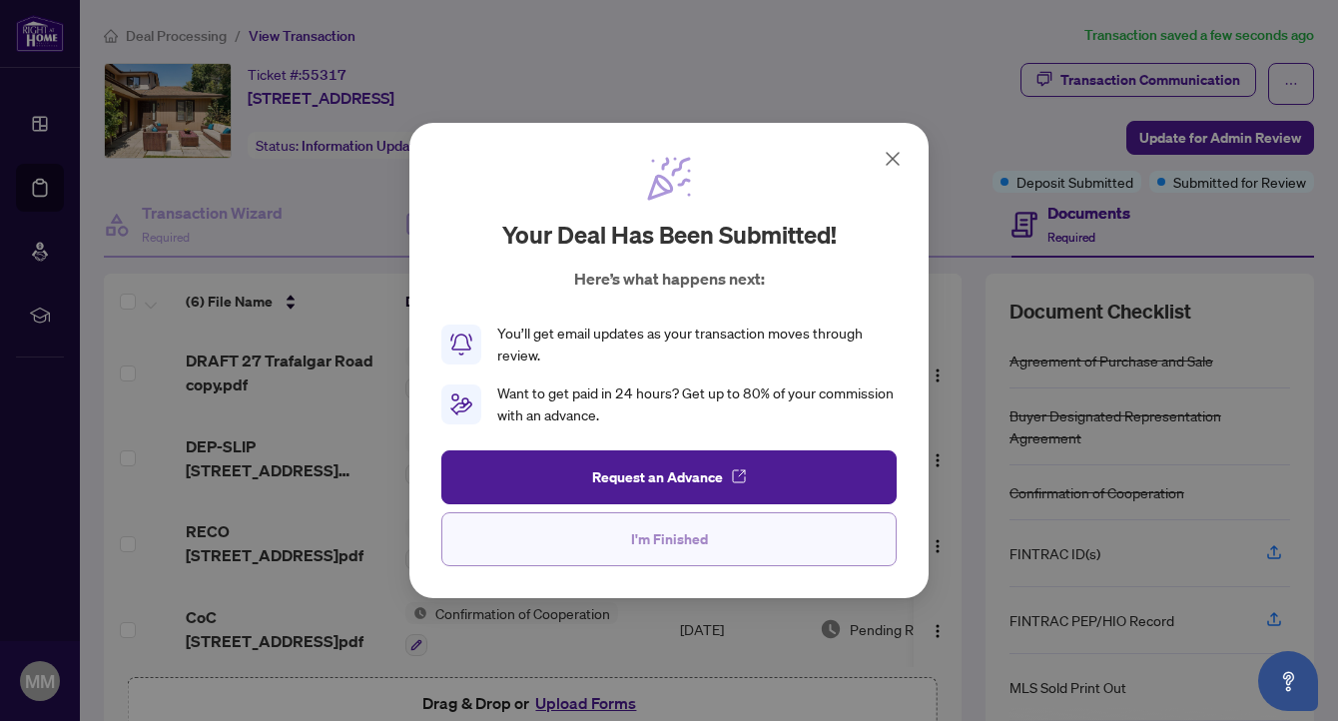
click at [719, 543] on button "I'm Finished" at bounding box center [668, 539] width 455 height 54
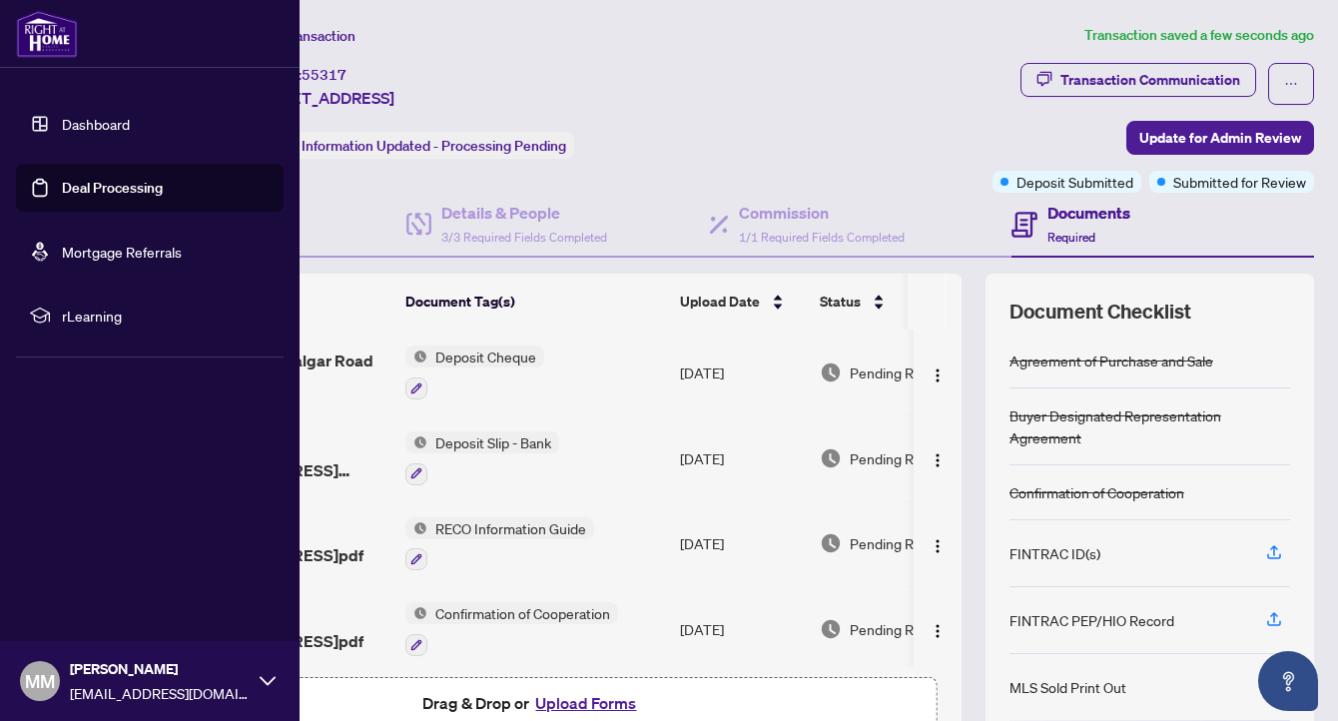
click at [62, 186] on link "Deal Processing" at bounding box center [112, 188] width 101 height 18
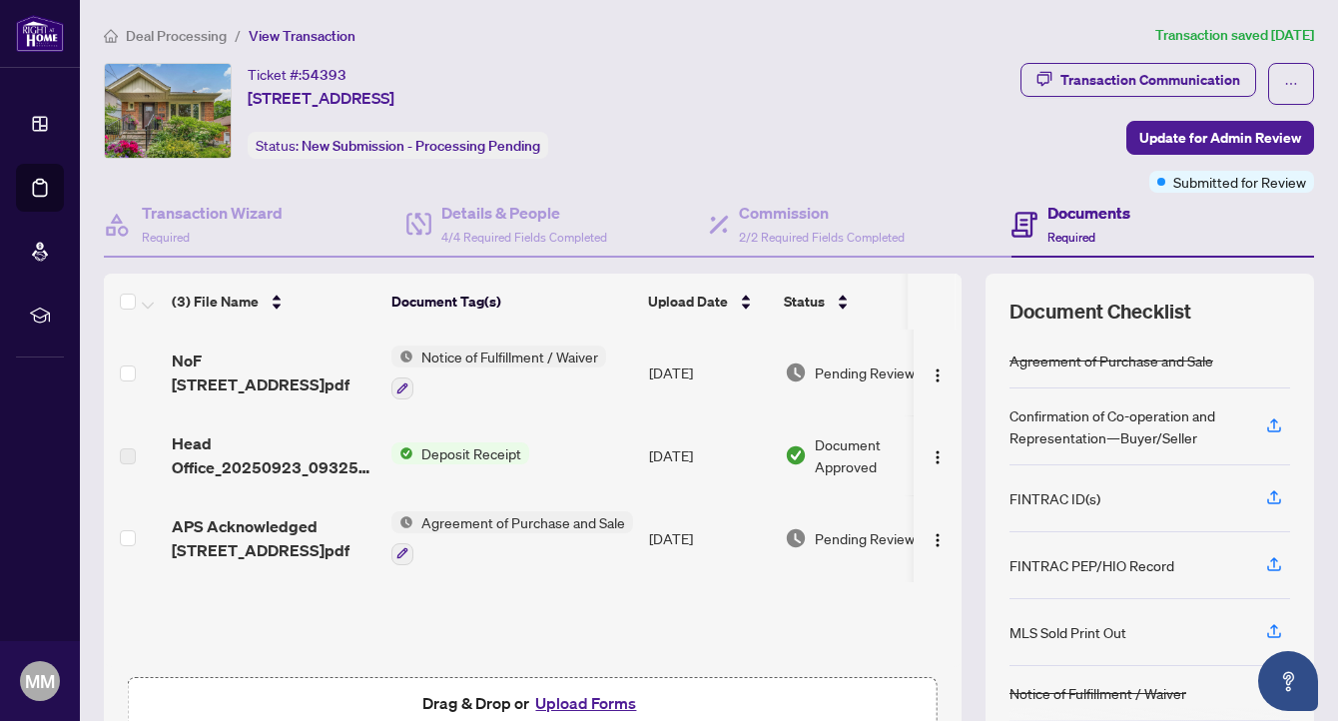
scroll to position [105, 0]
